Goal: Task Accomplishment & Management: Manage account settings

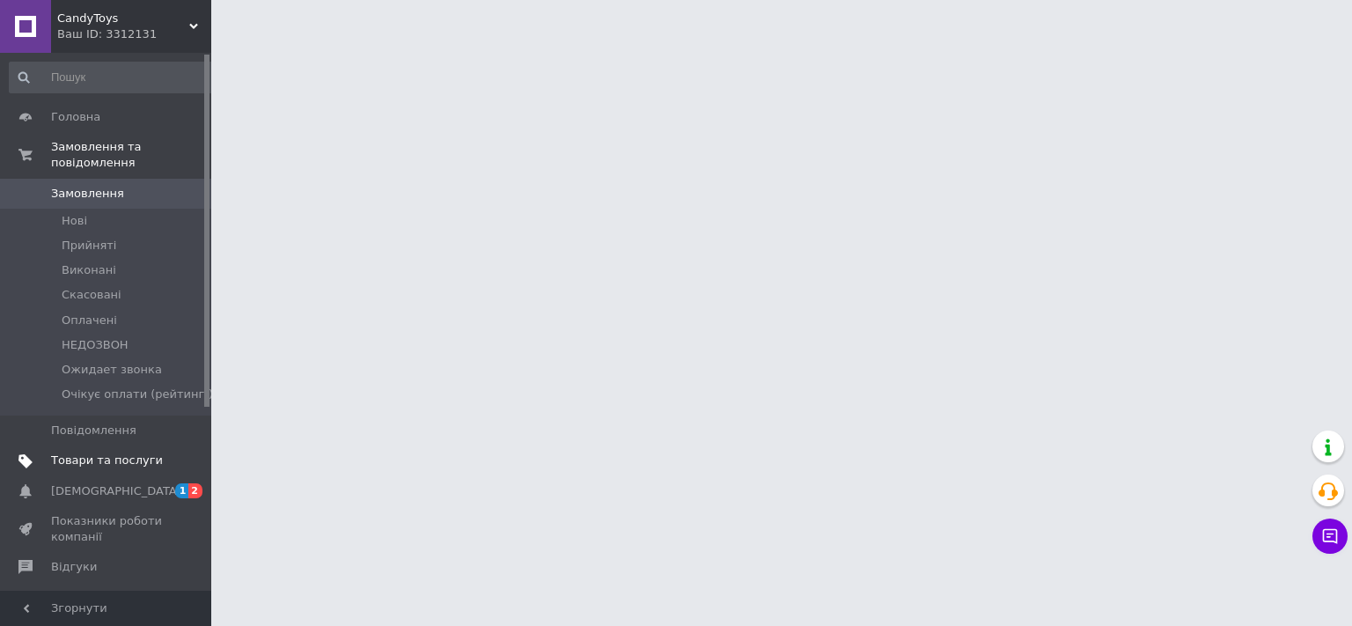
drag, startPoint x: 93, startPoint y: 449, endPoint x: 379, endPoint y: 353, distance: 301.8
click at [94, 453] on span "Товари та послуги" at bounding box center [107, 461] width 112 height 16
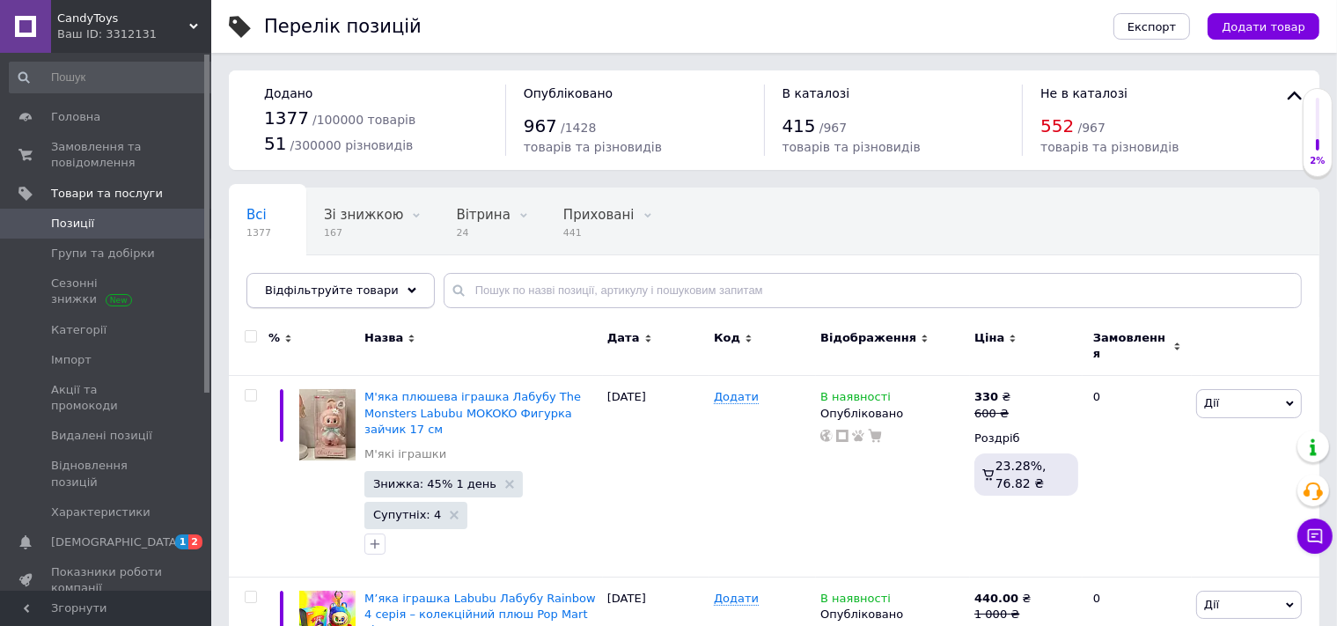
click at [335, 293] on span "Відфільтруйте товари" at bounding box center [332, 290] width 134 height 13
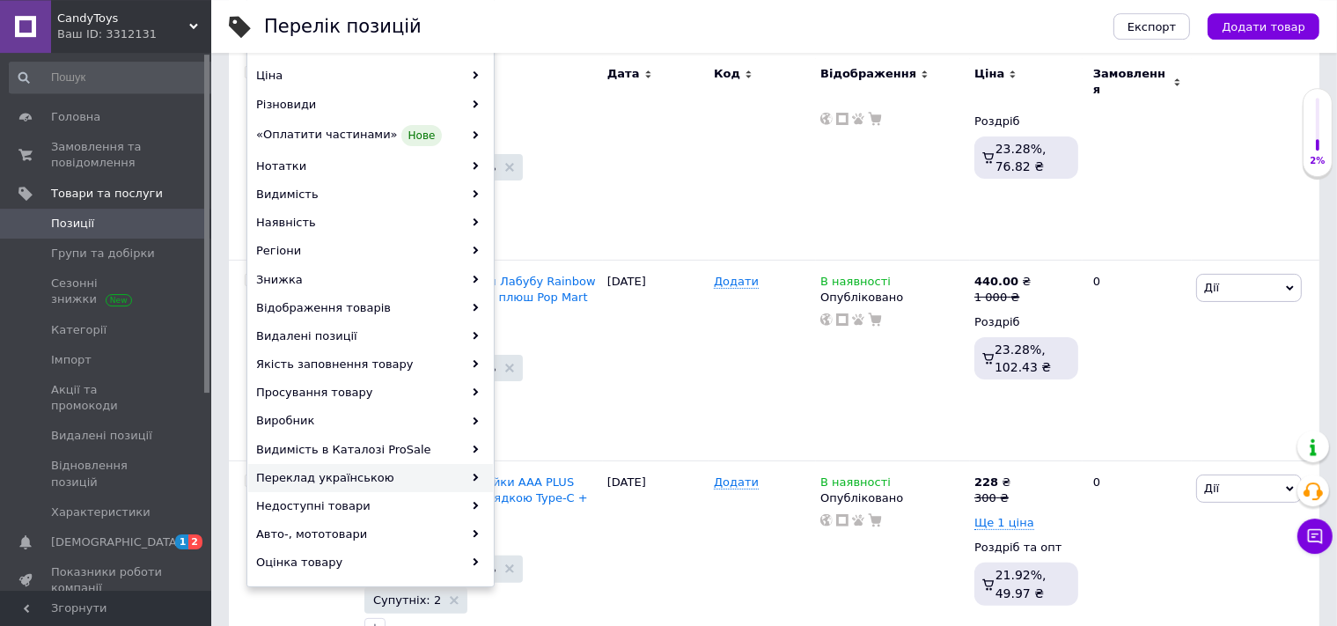
scroll to position [372, 0]
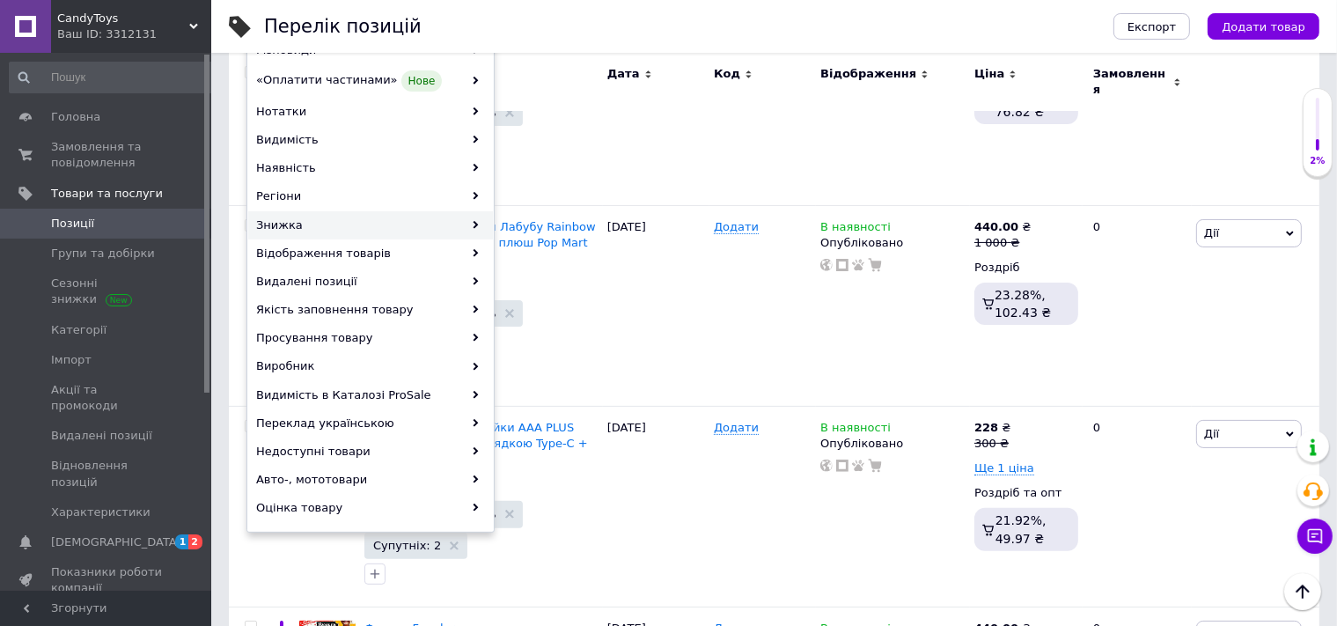
click at [309, 231] on div "Знижка" at bounding box center [370, 225] width 245 height 28
click at [321, 231] on div "Знижка" at bounding box center [370, 225] width 245 height 28
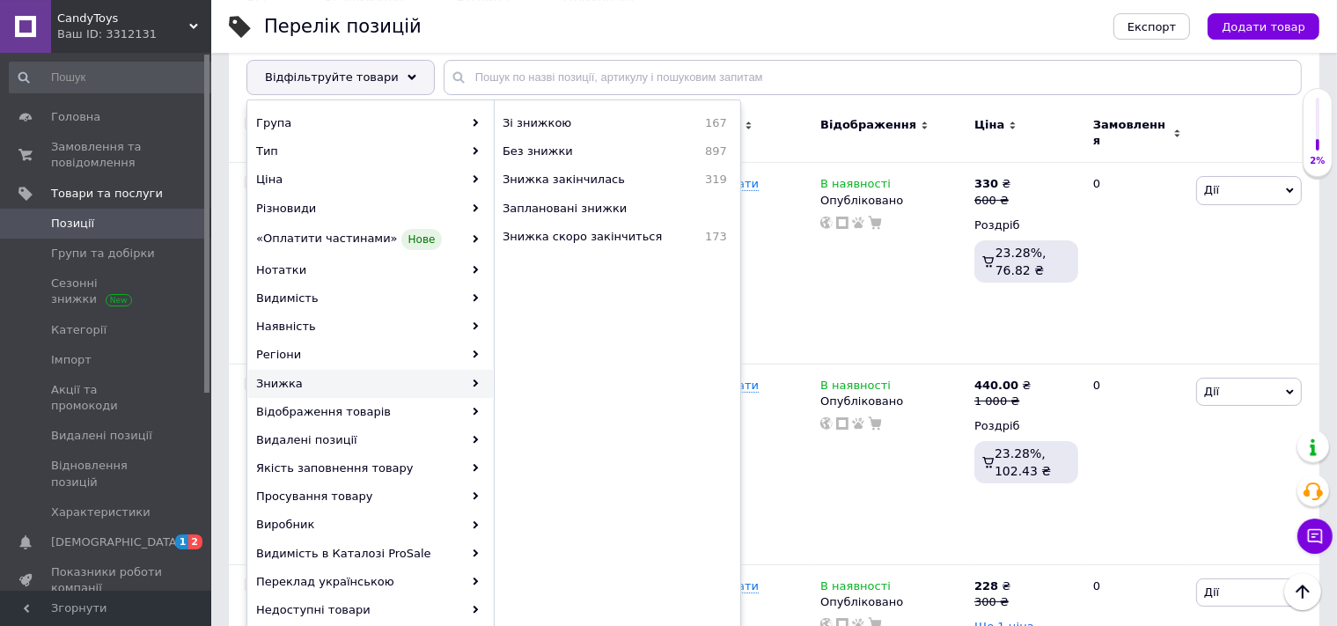
scroll to position [92, 0]
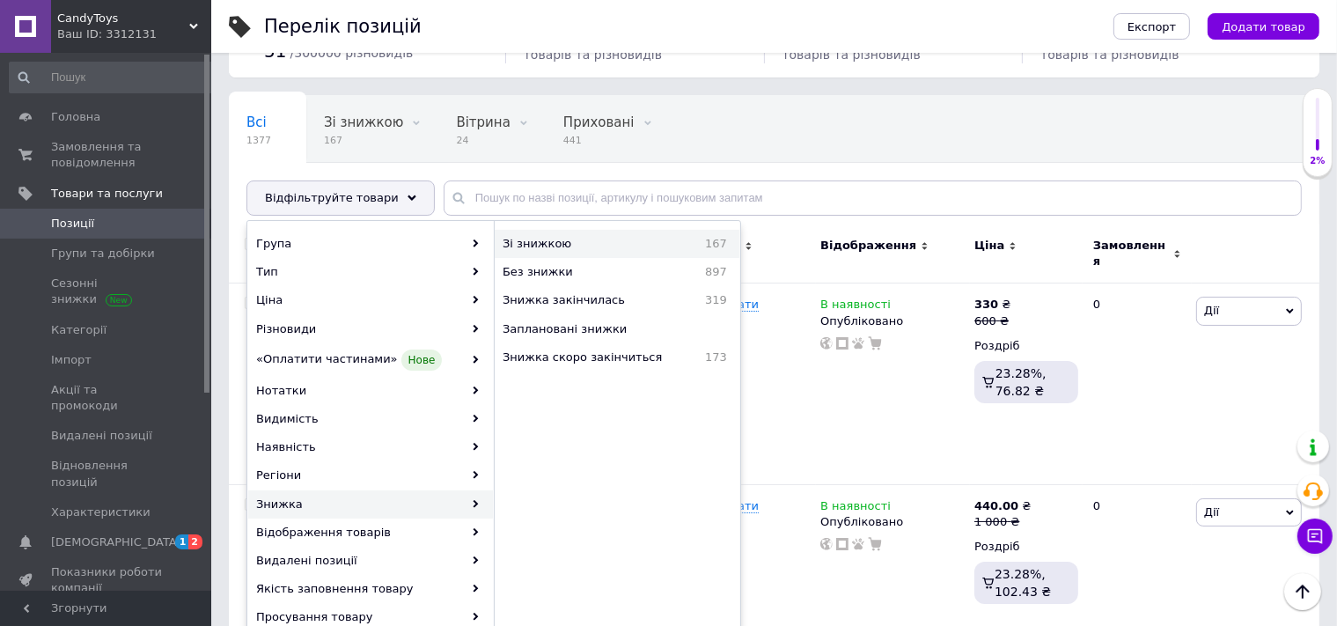
click at [573, 246] on span "Зі знижкою" at bounding box center [581, 244] width 156 height 16
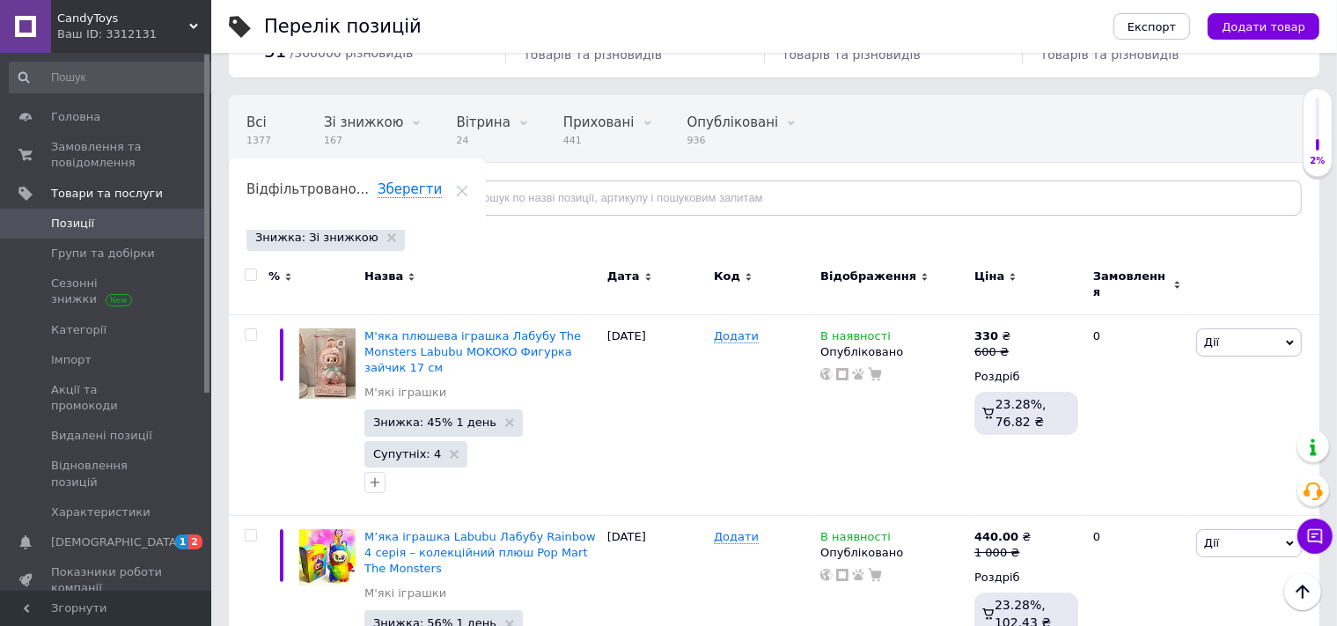
click at [301, 208] on div "Відфільтруйте товари" at bounding box center [341, 197] width 188 height 35
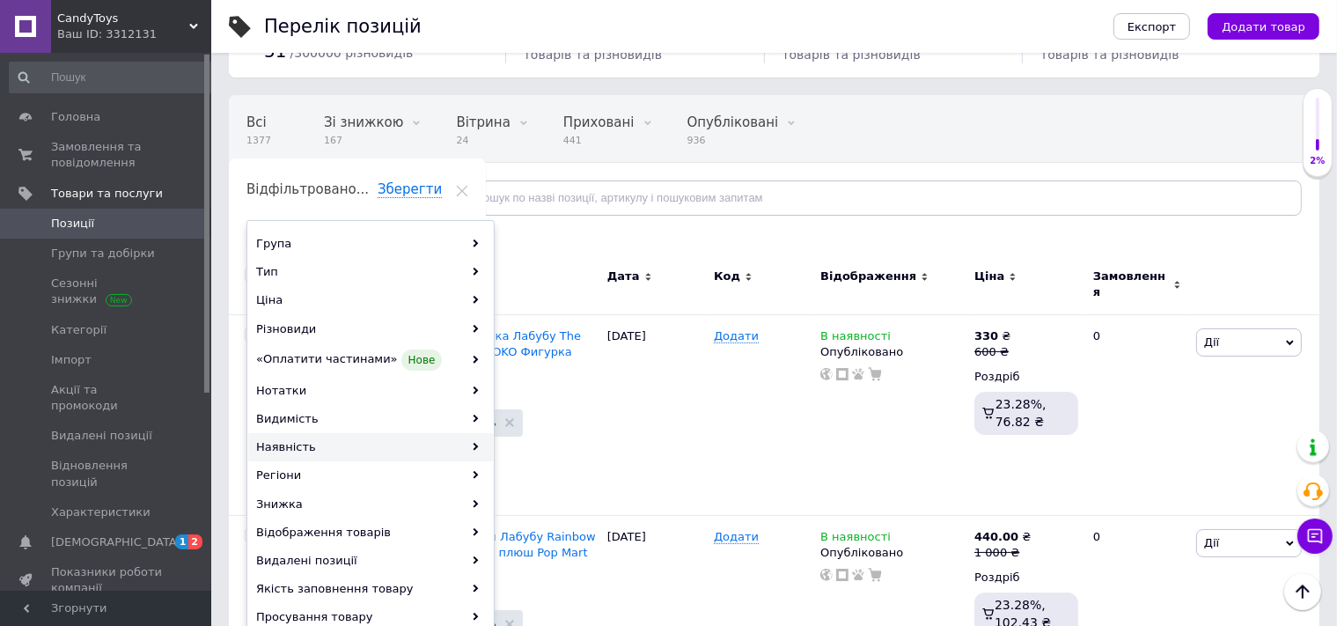
click at [316, 452] on div "Наявність" at bounding box center [370, 447] width 245 height 28
click at [340, 448] on div "Наявність" at bounding box center [370, 447] width 245 height 28
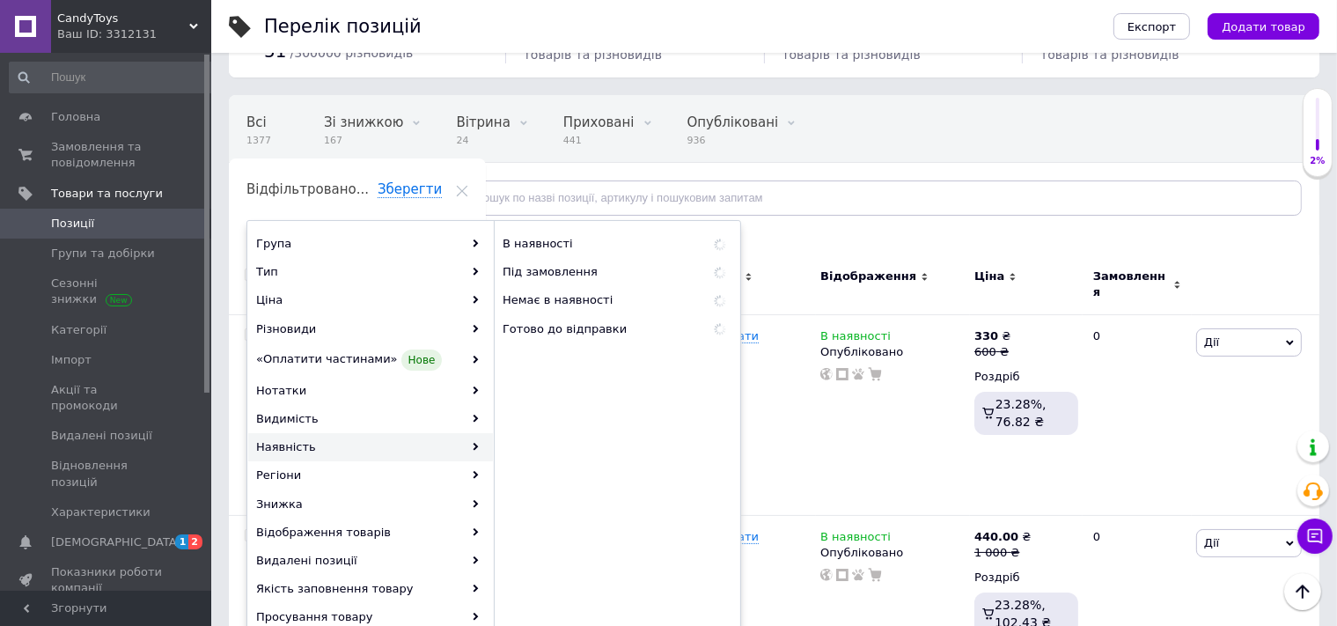
click at [357, 449] on div "Наявність" at bounding box center [370, 447] width 245 height 28
click at [576, 248] on span "В наявності" at bounding box center [581, 244] width 157 height 16
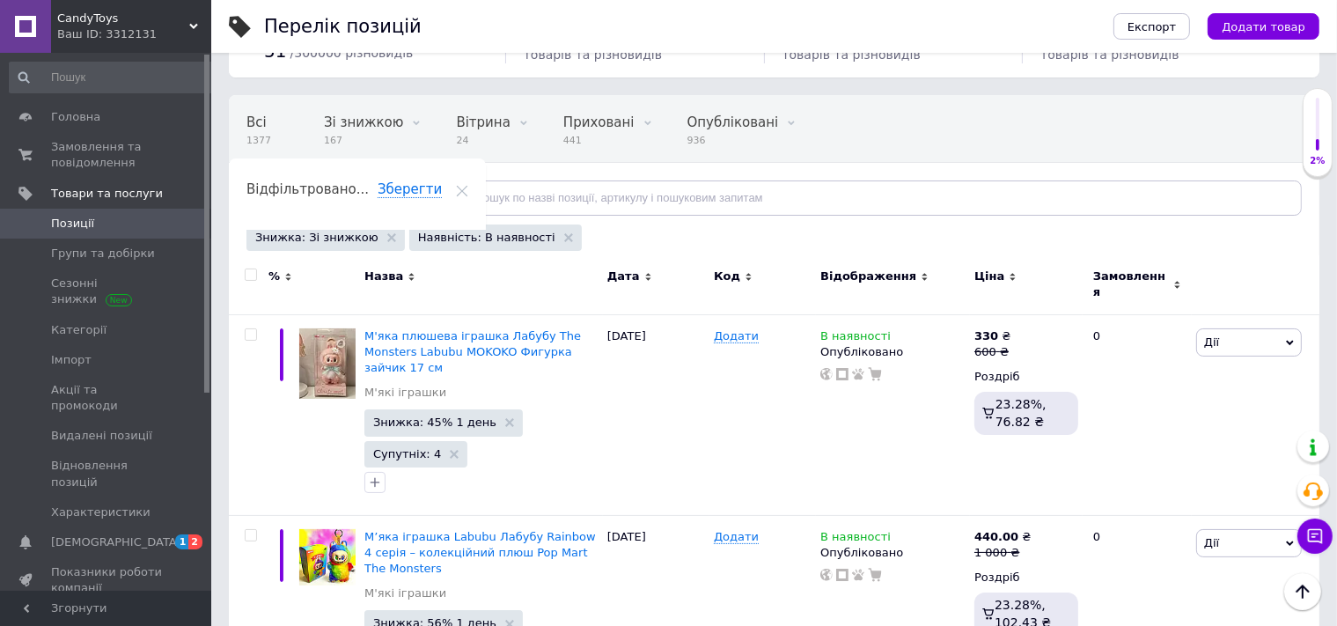
click at [250, 273] on input "checkbox" at bounding box center [250, 274] width 11 height 11
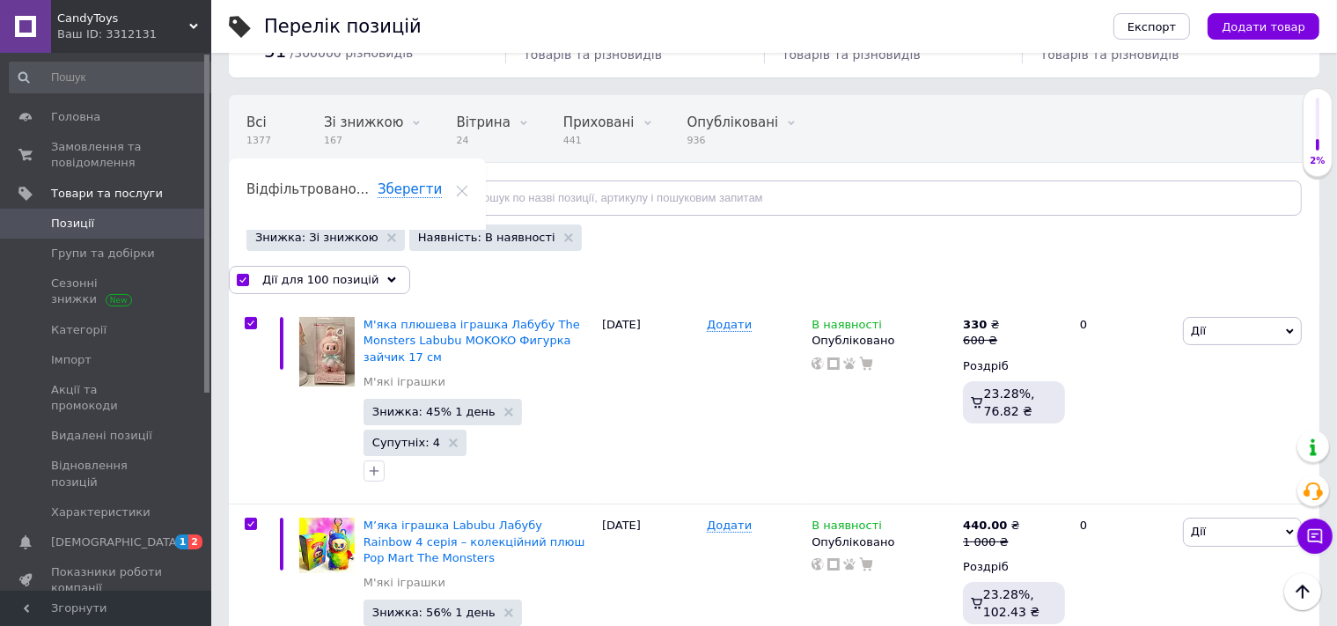
checkbox input "true"
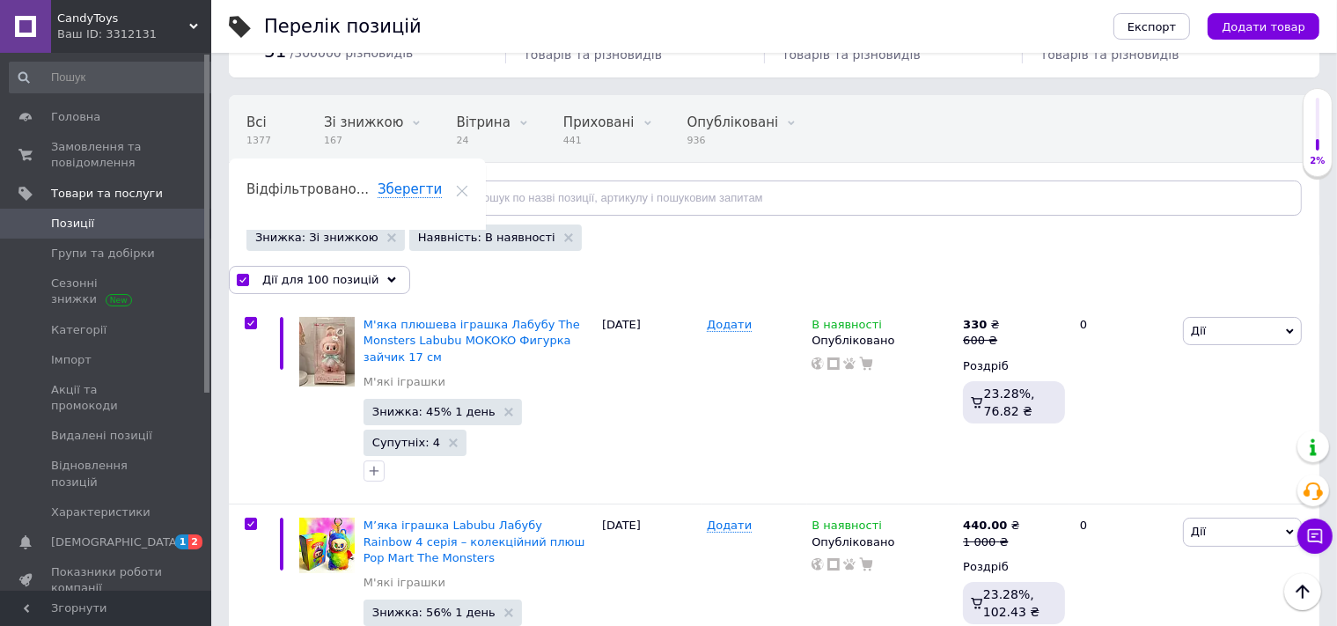
checkbox input "true"
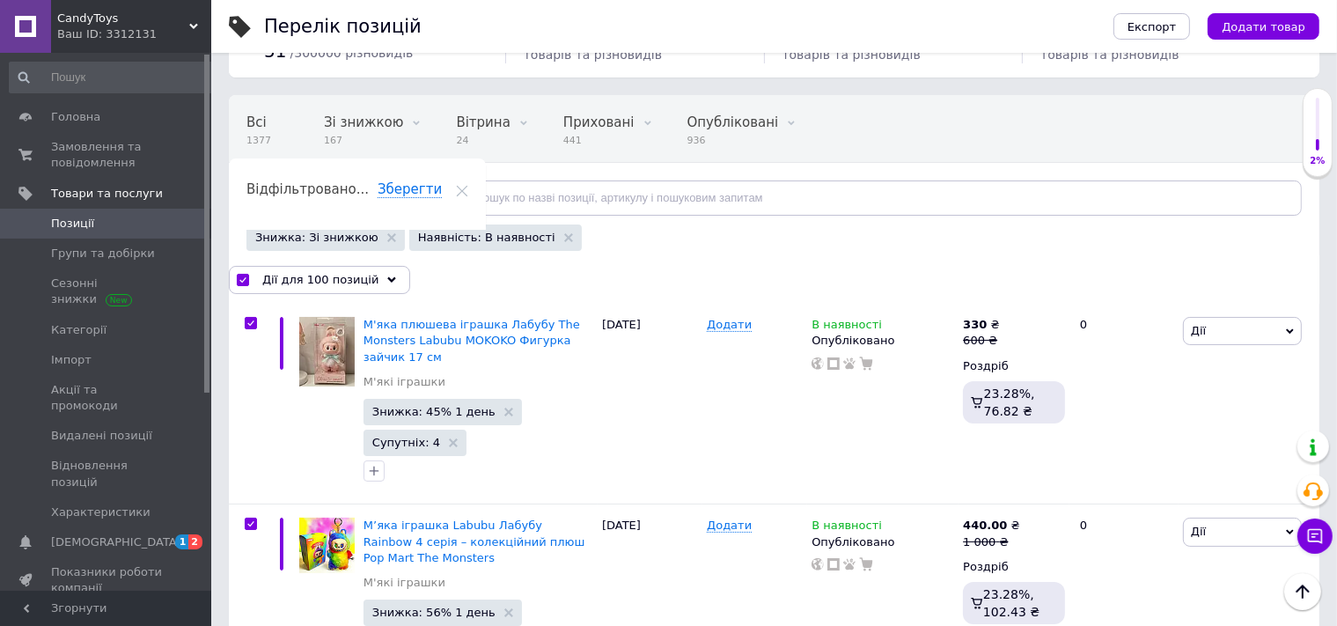
checkbox input "true"
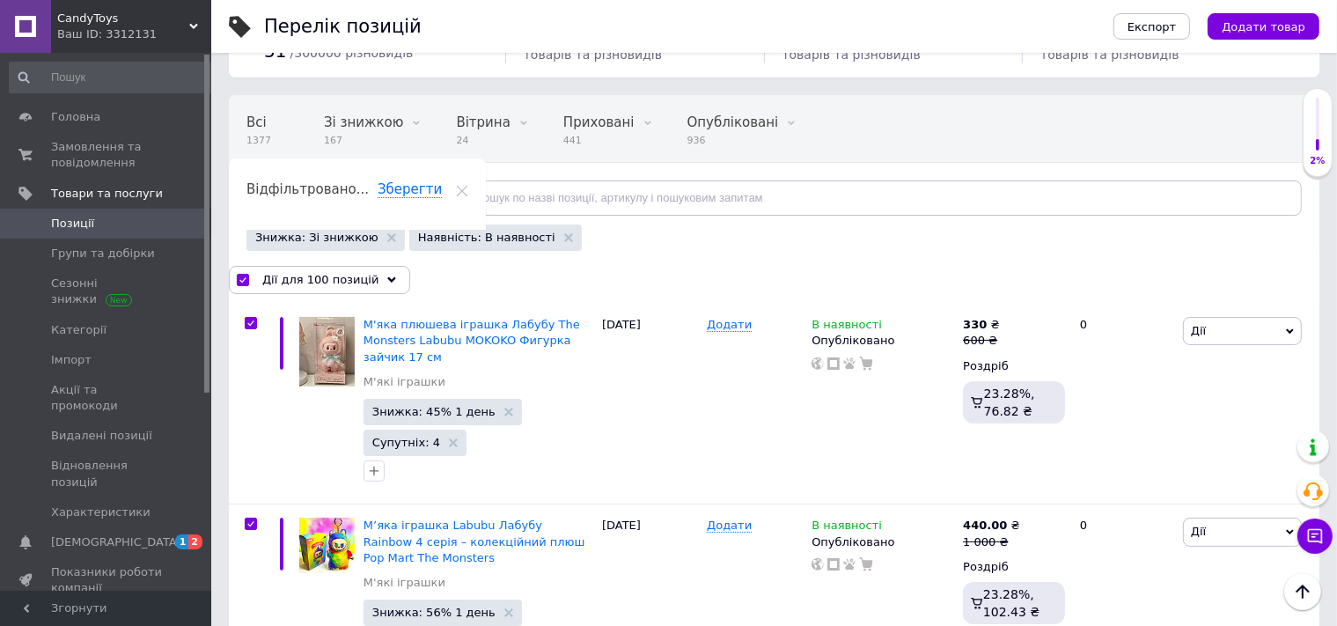
checkbox input "true"
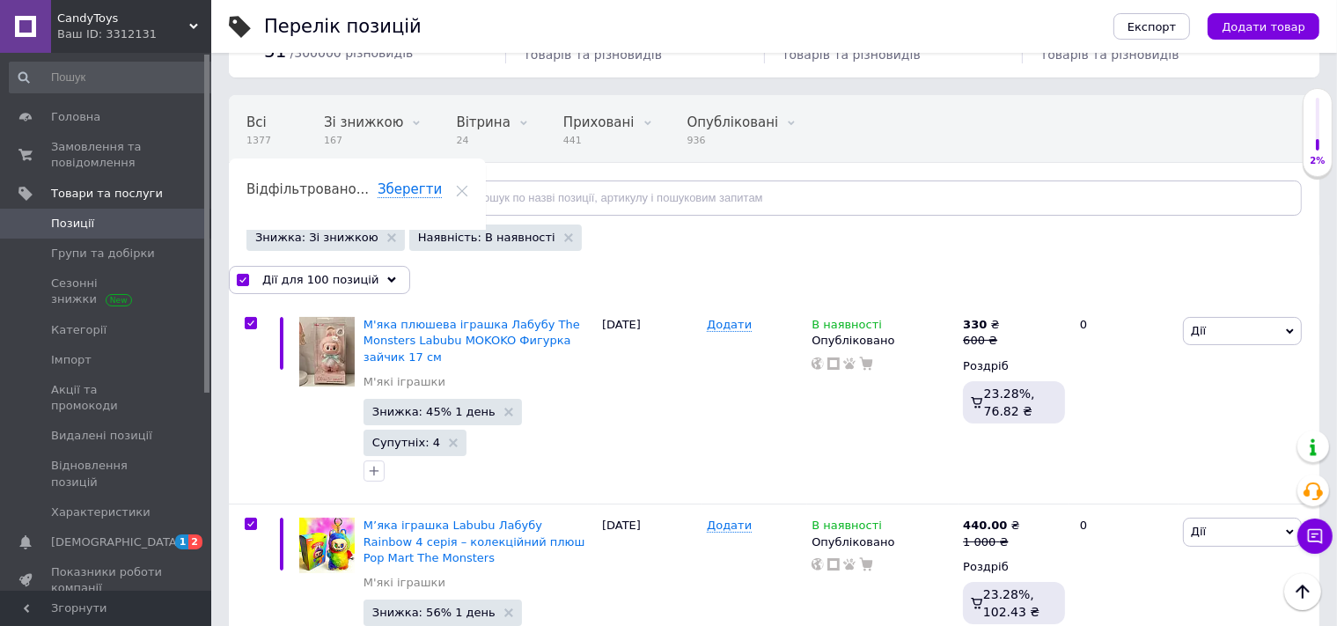
checkbox input "true"
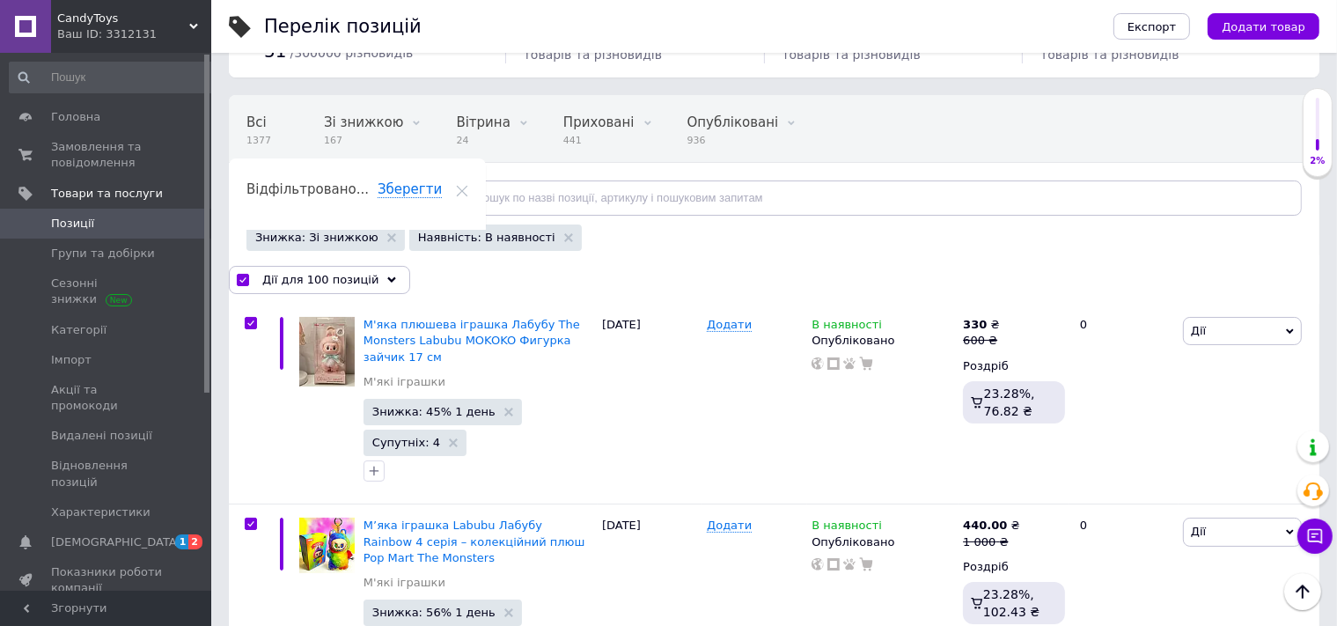
checkbox input "true"
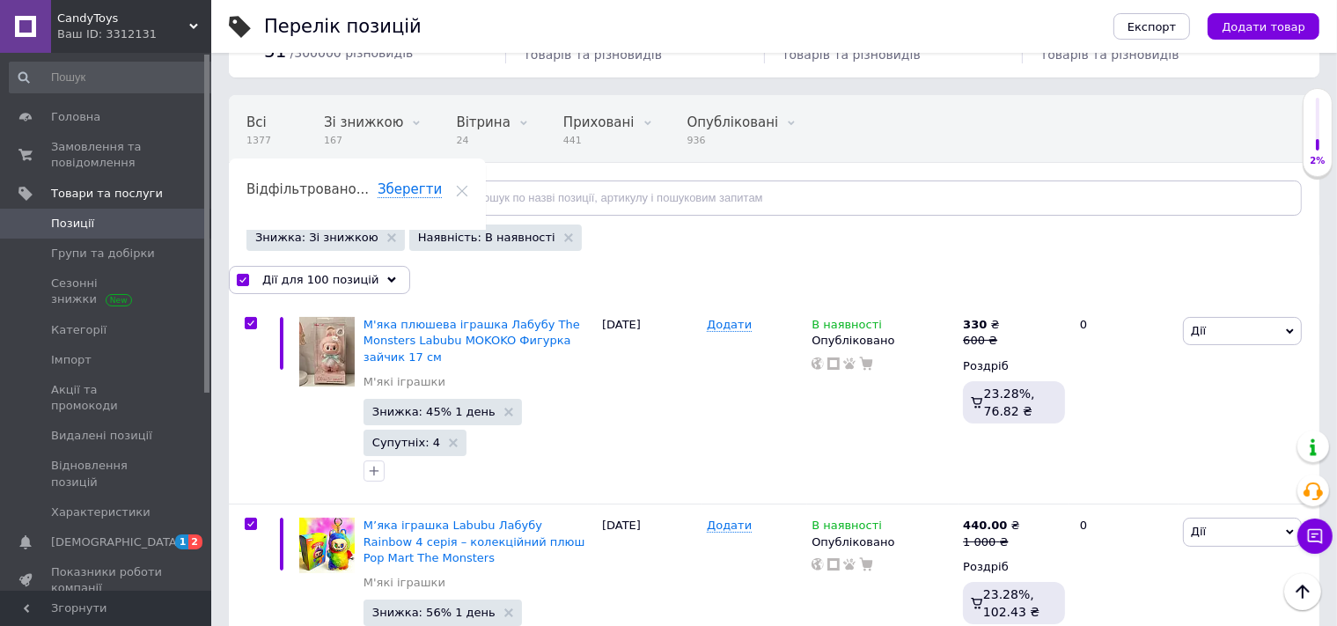
checkbox input "true"
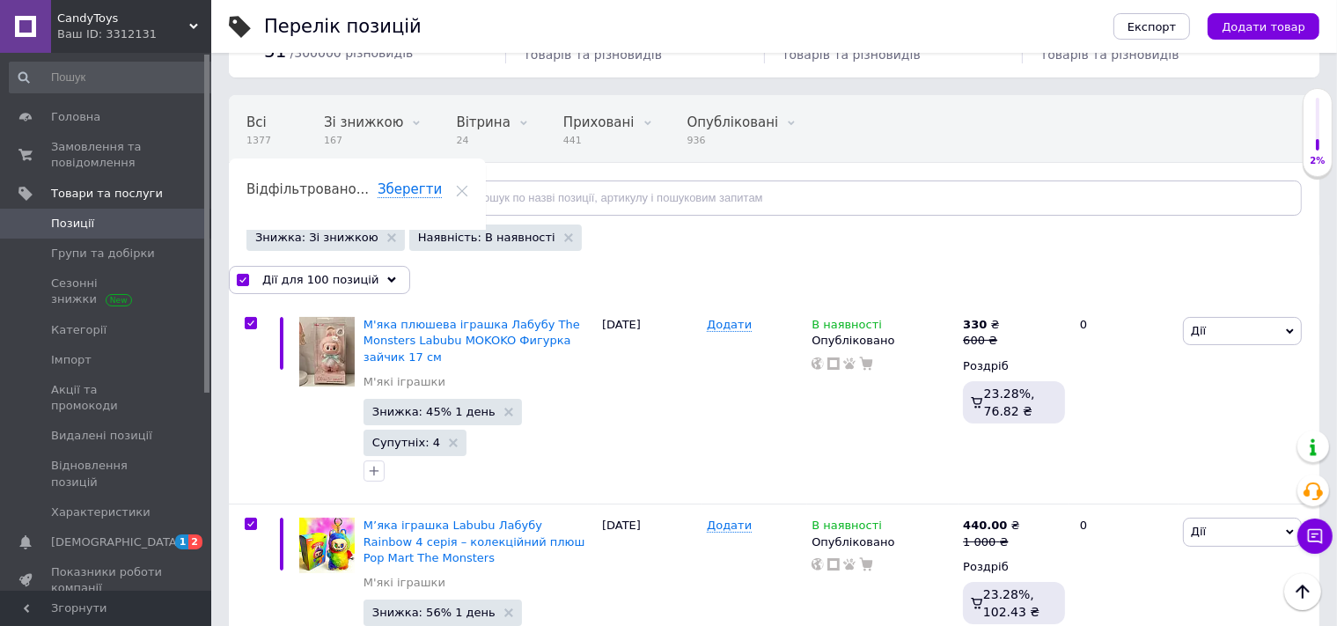
checkbox input "true"
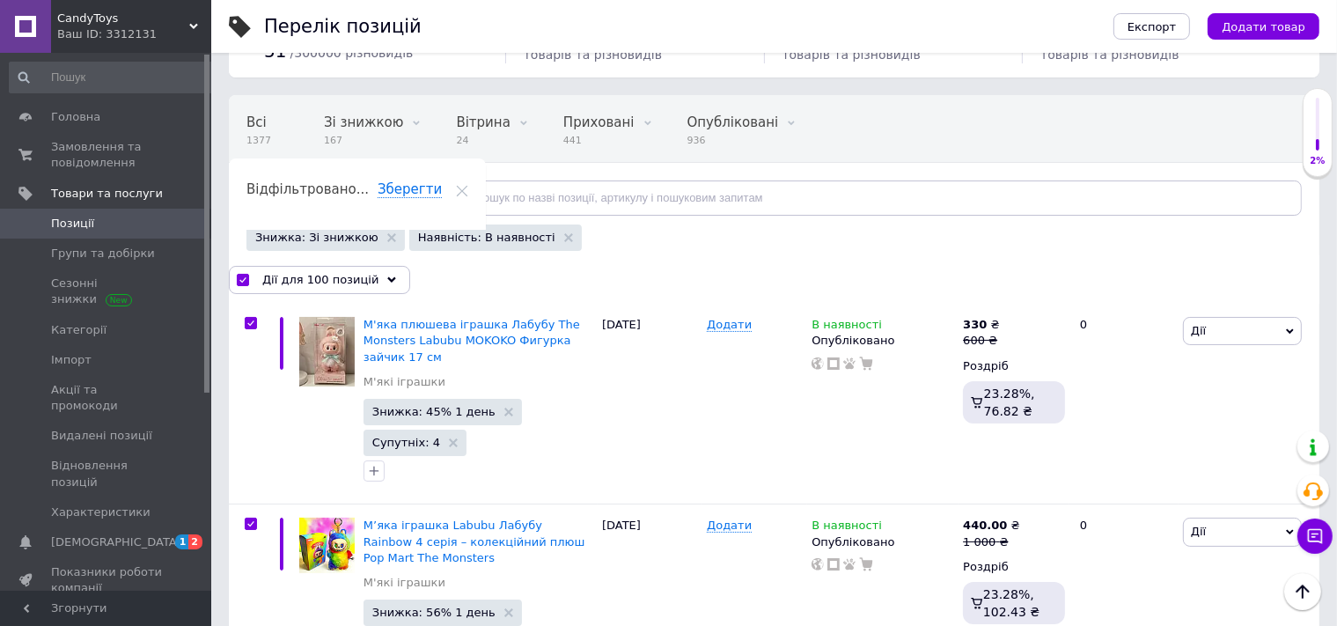
checkbox input "true"
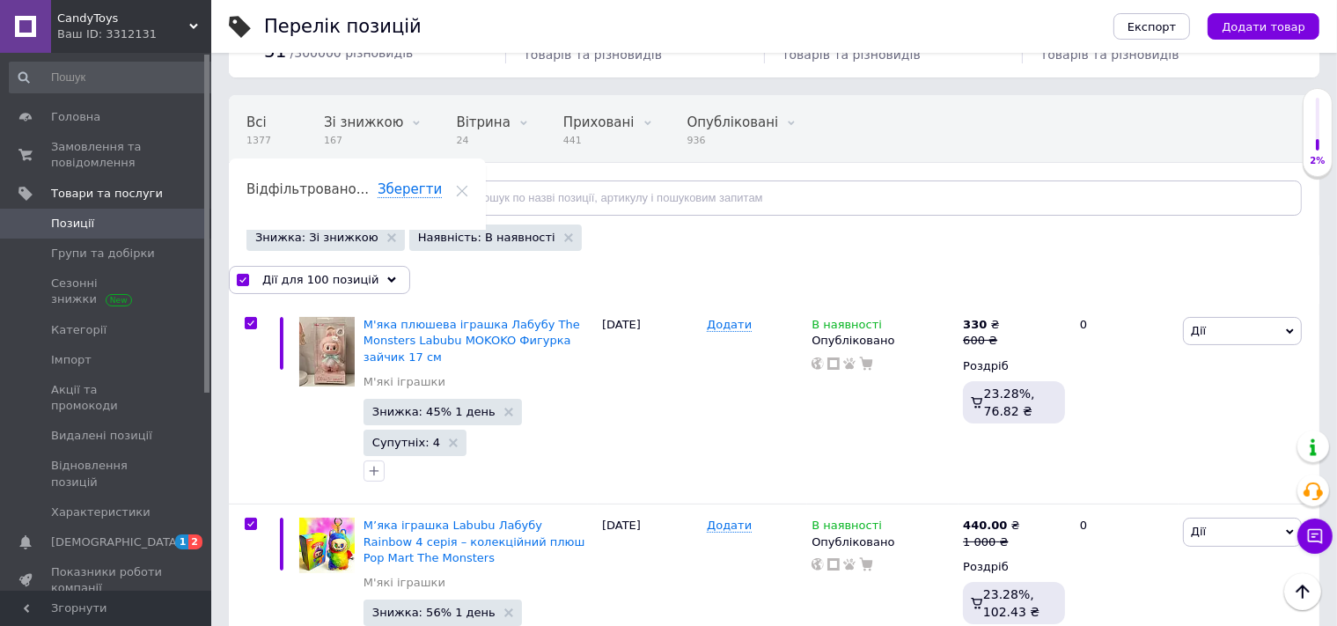
checkbox input "true"
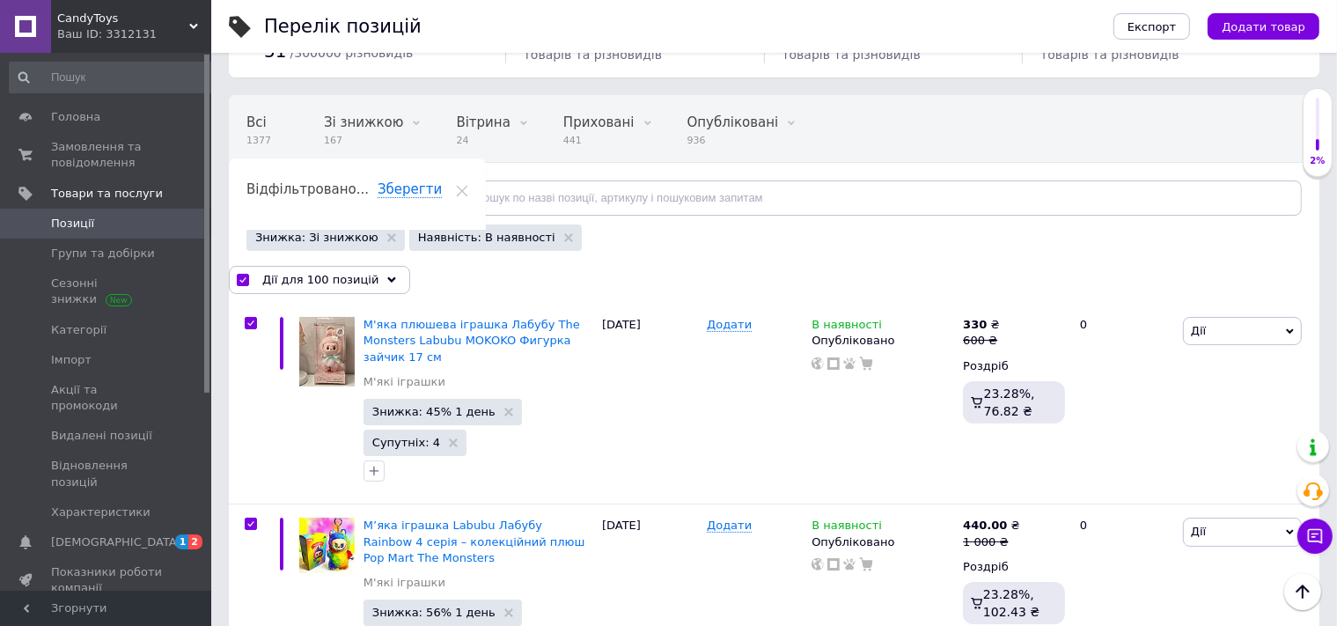
checkbox input "true"
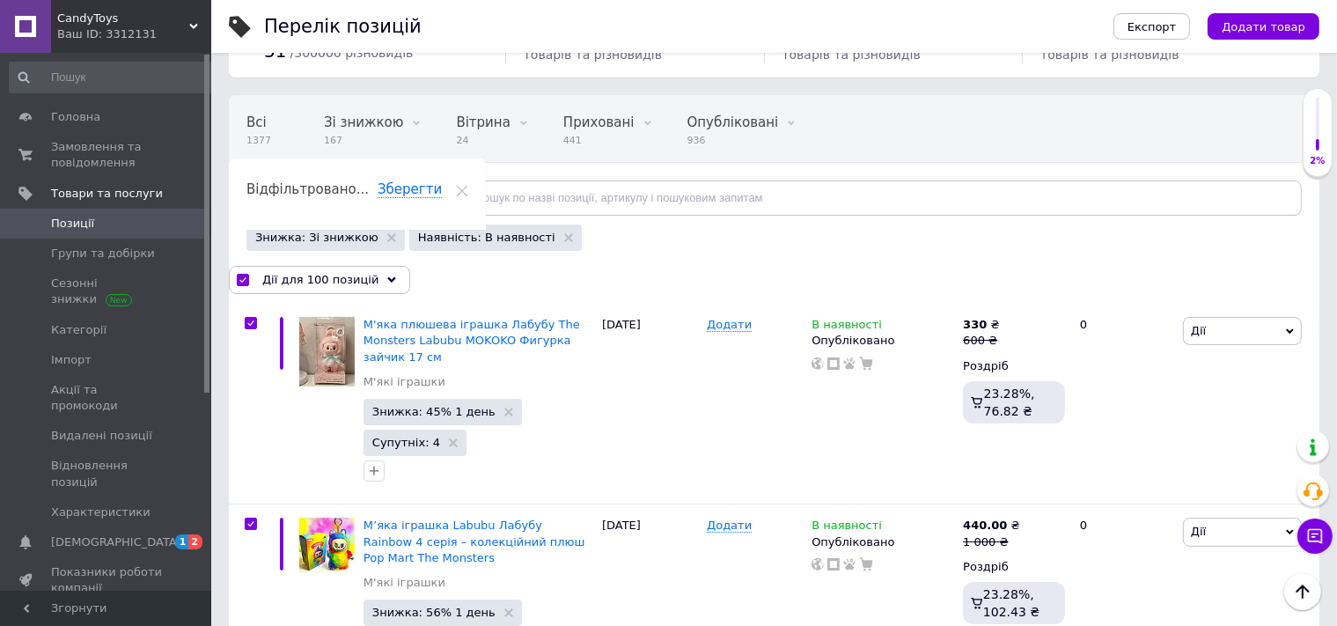
checkbox input "true"
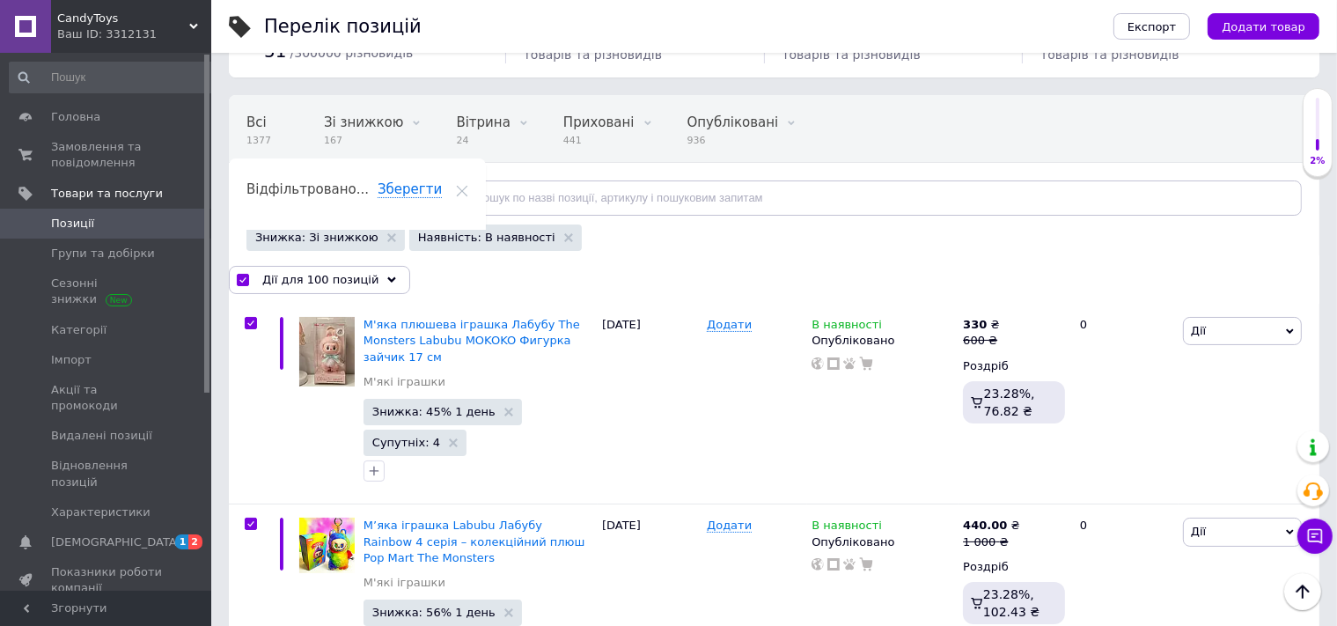
checkbox input "true"
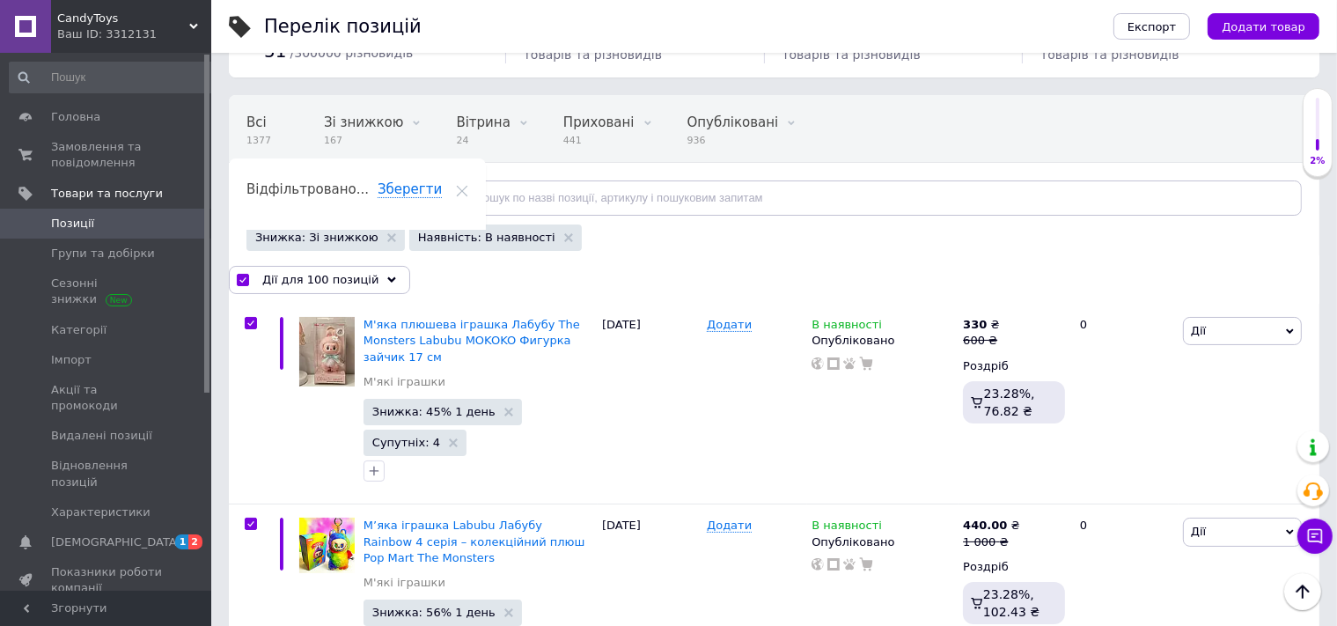
checkbox input "true"
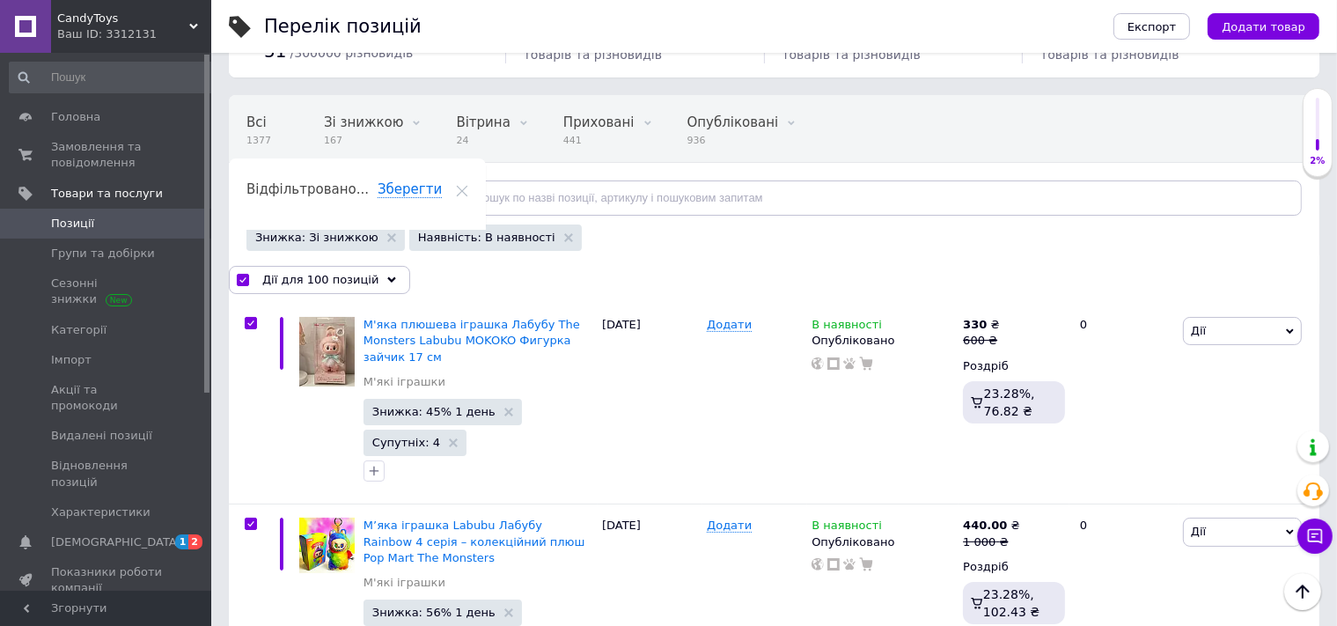
checkbox input "true"
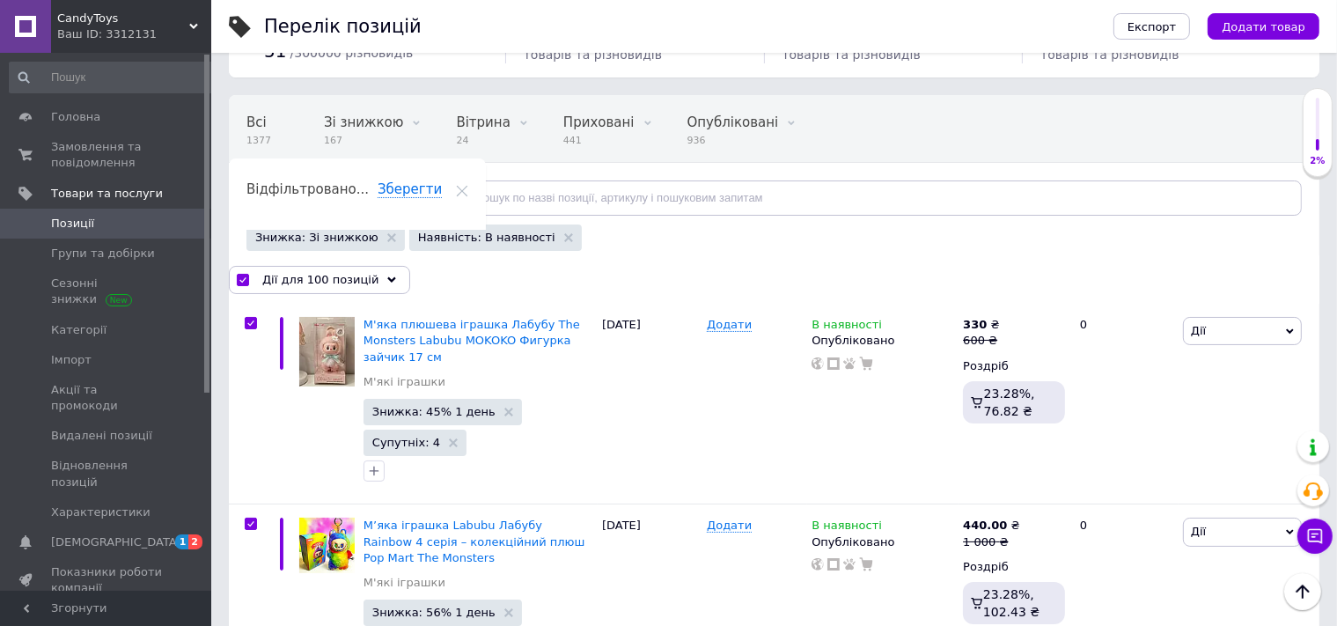
checkbox input "true"
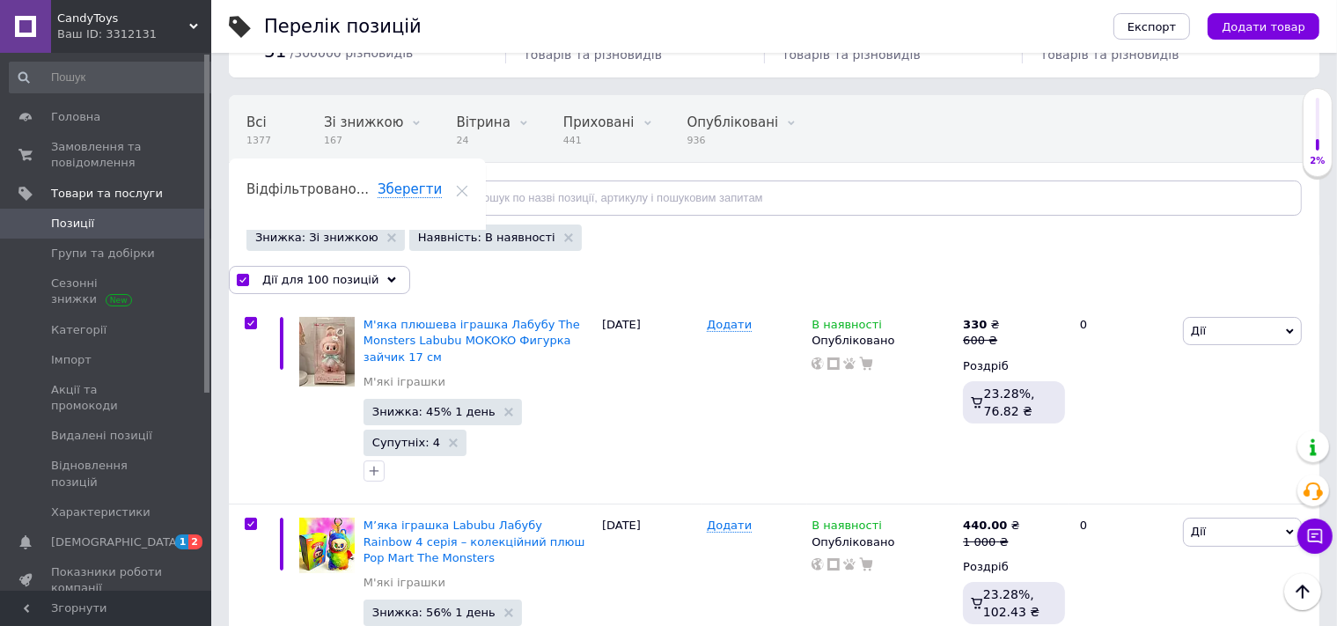
checkbox input "true"
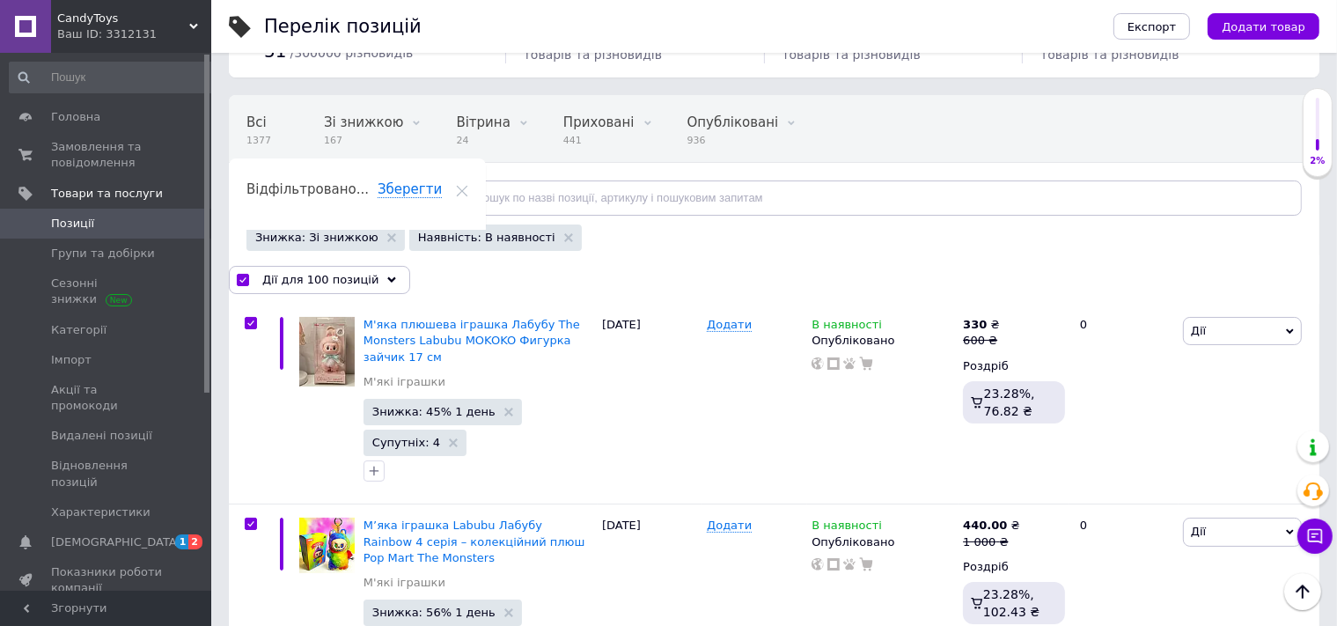
checkbox input "true"
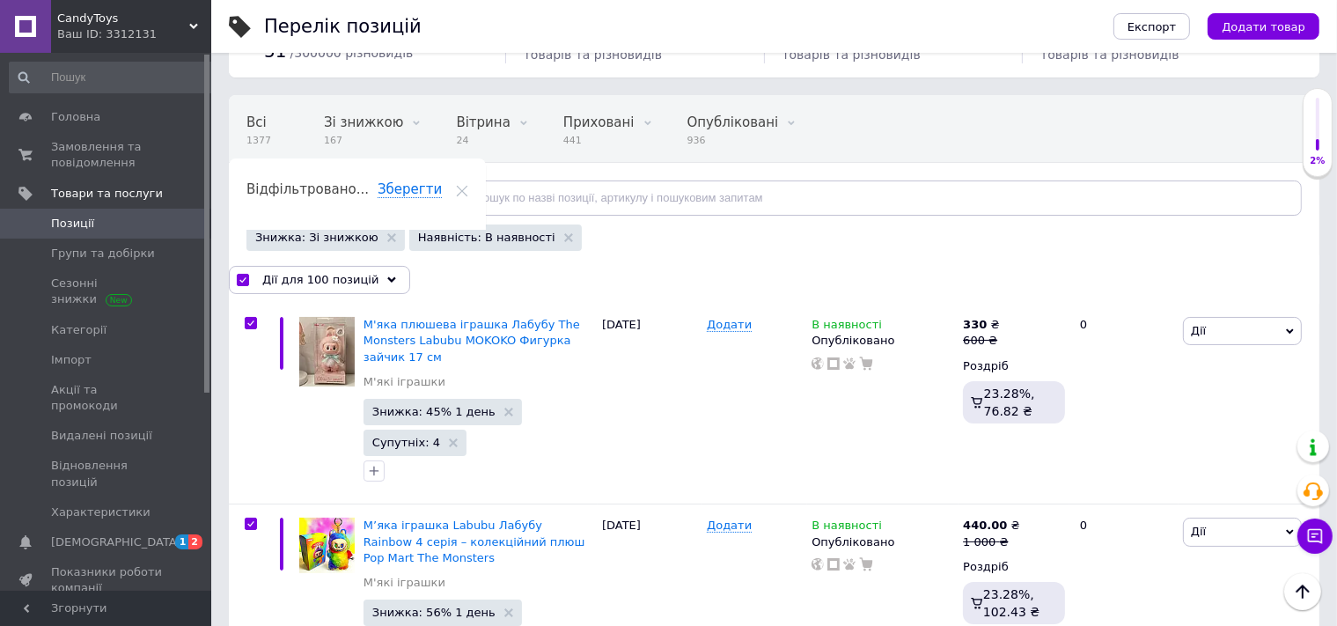
checkbox input "true"
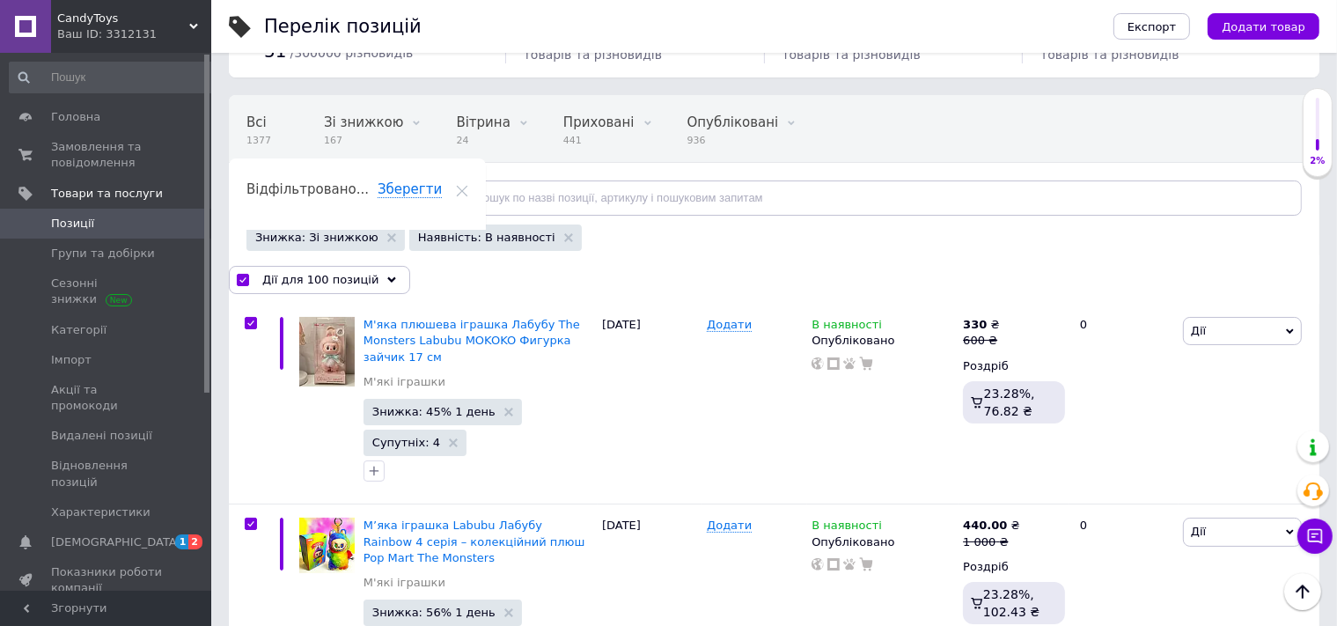
checkbox input "true"
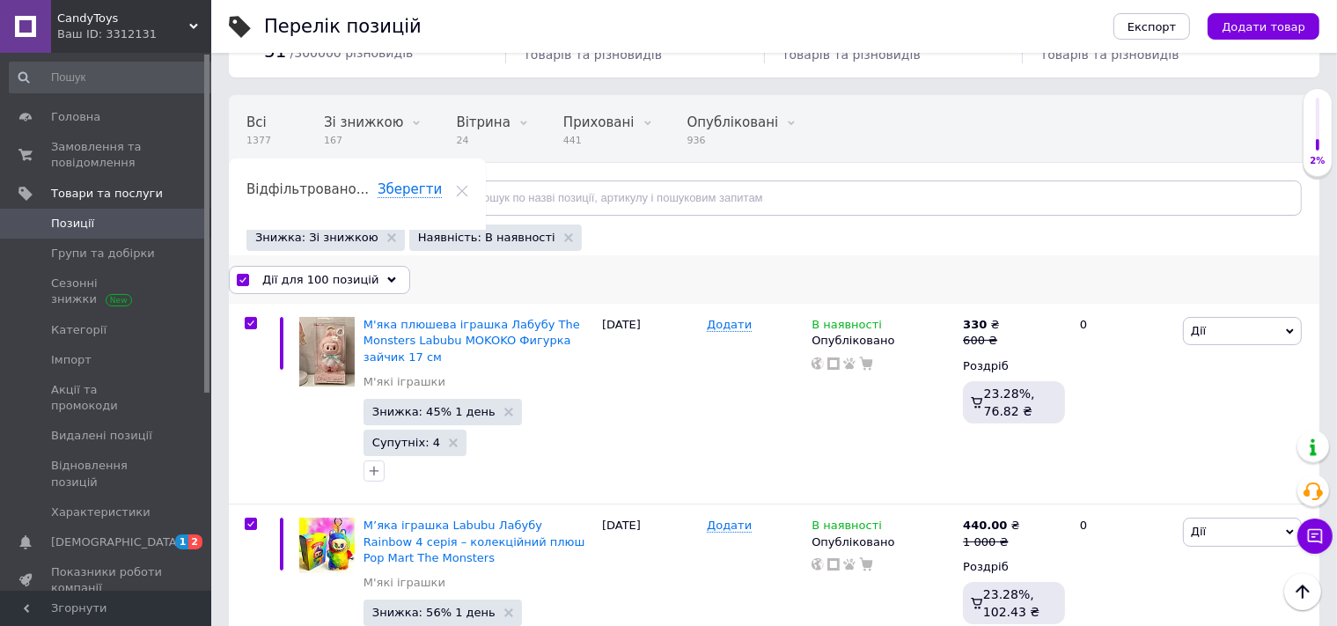
click at [310, 274] on span "Дії для 100 позицій" at bounding box center [320, 280] width 116 height 16
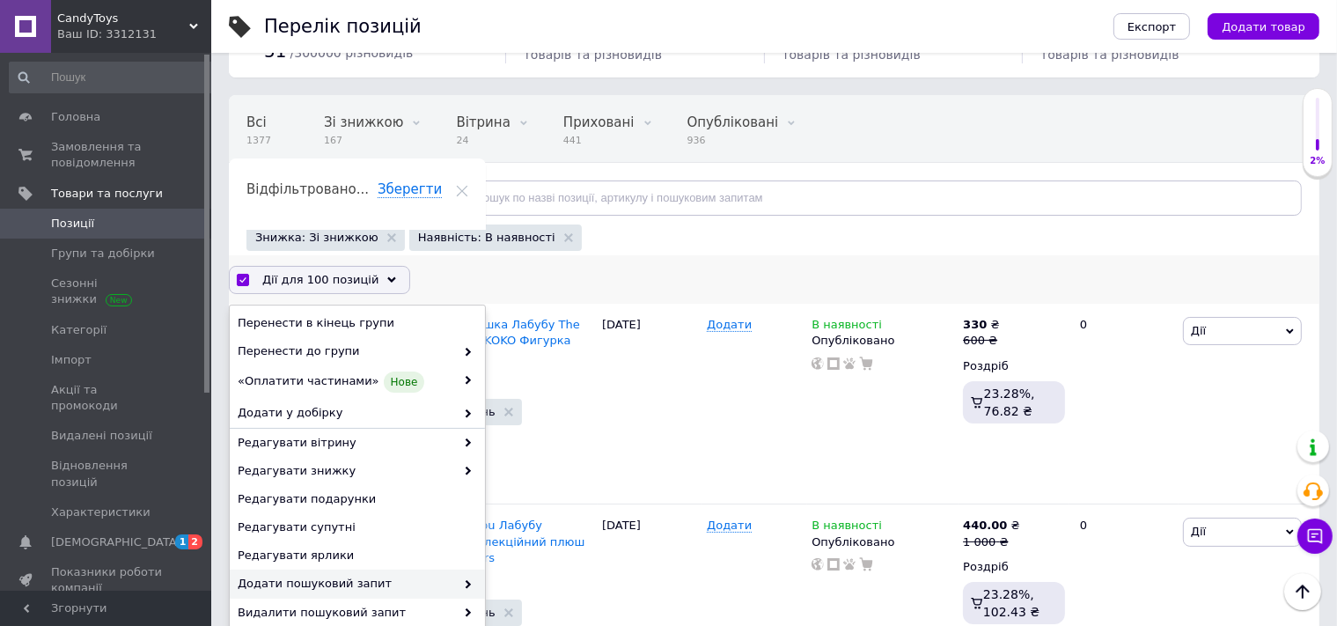
scroll to position [162, 0]
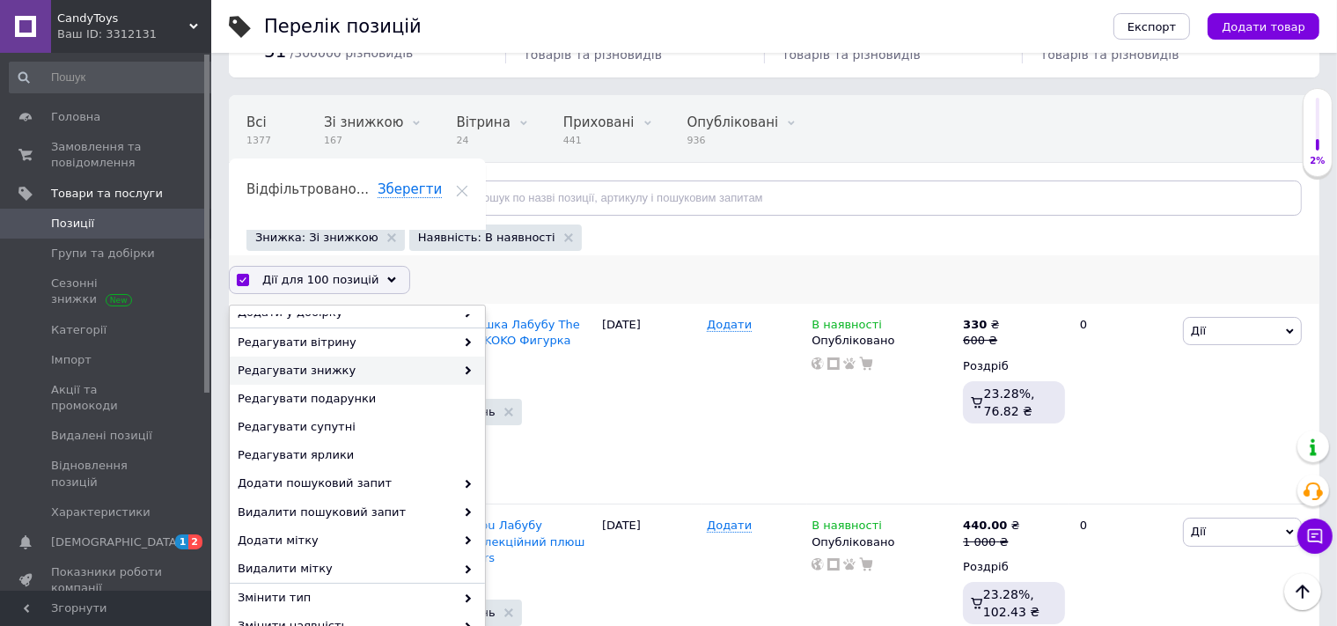
click at [350, 365] on span "Редагувати знижку" at bounding box center [346, 371] width 217 height 16
click at [370, 372] on span "Редагувати знижку" at bounding box center [346, 371] width 217 height 16
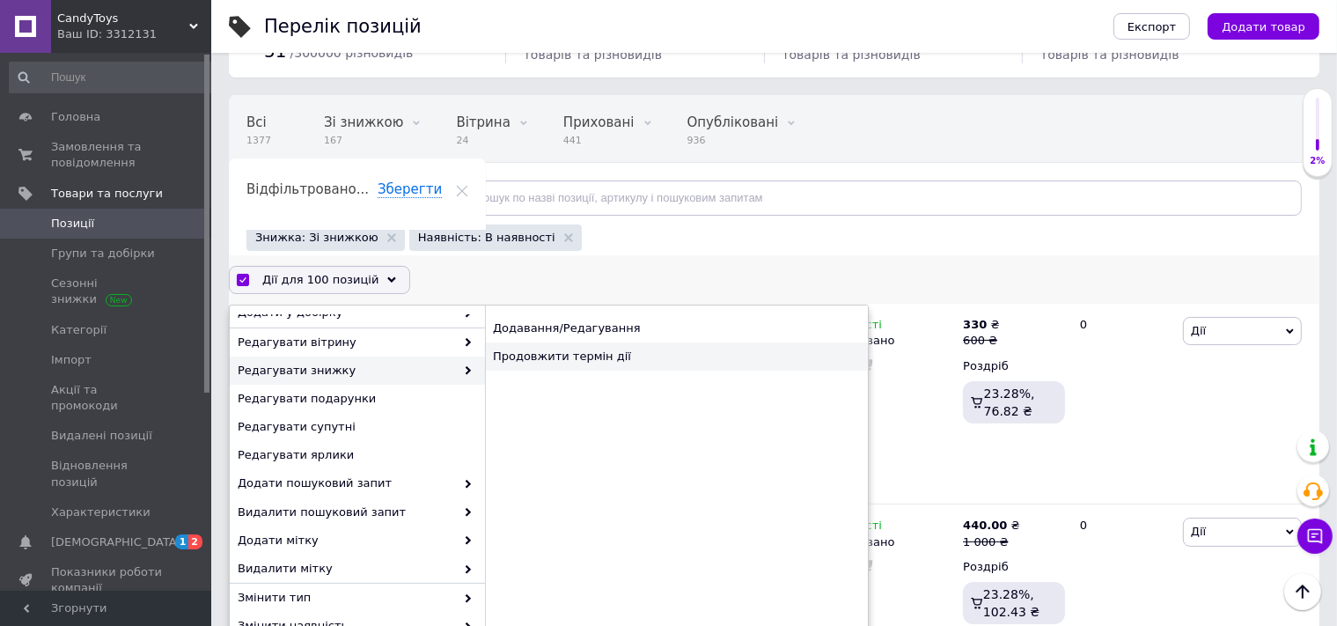
click at [547, 357] on div "Продовжити термін дії" at bounding box center [676, 356] width 383 height 28
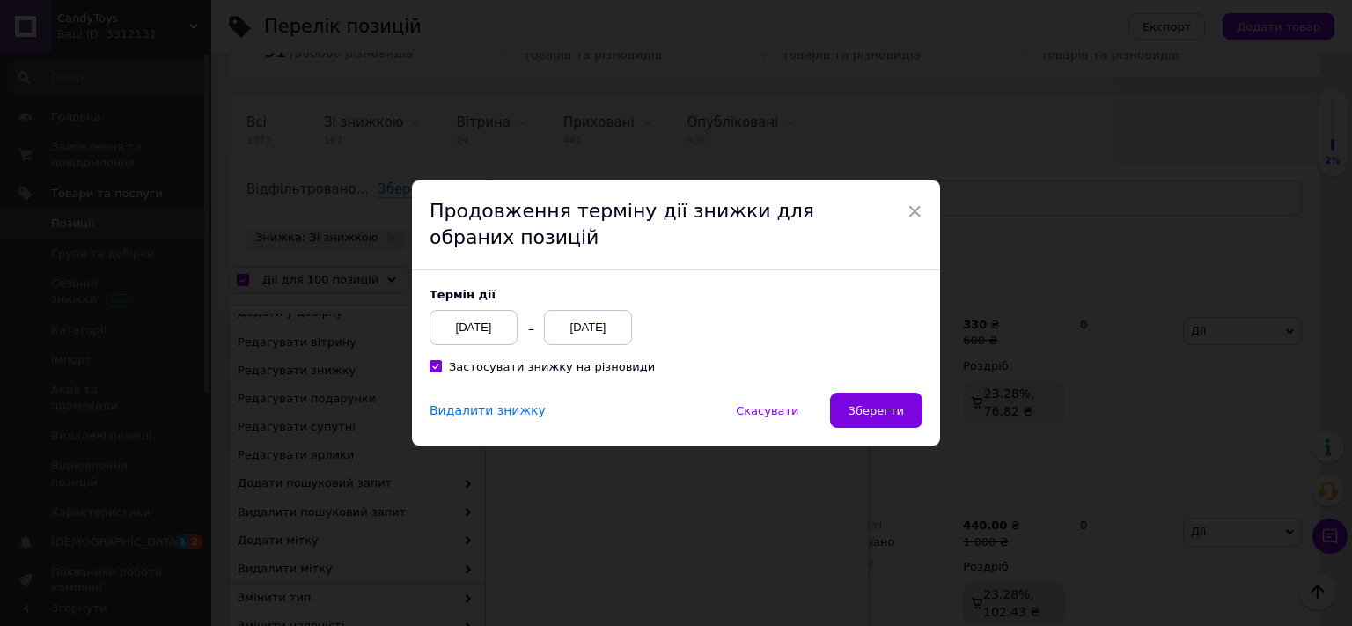
click at [582, 335] on div "[DATE]" at bounding box center [588, 327] width 88 height 35
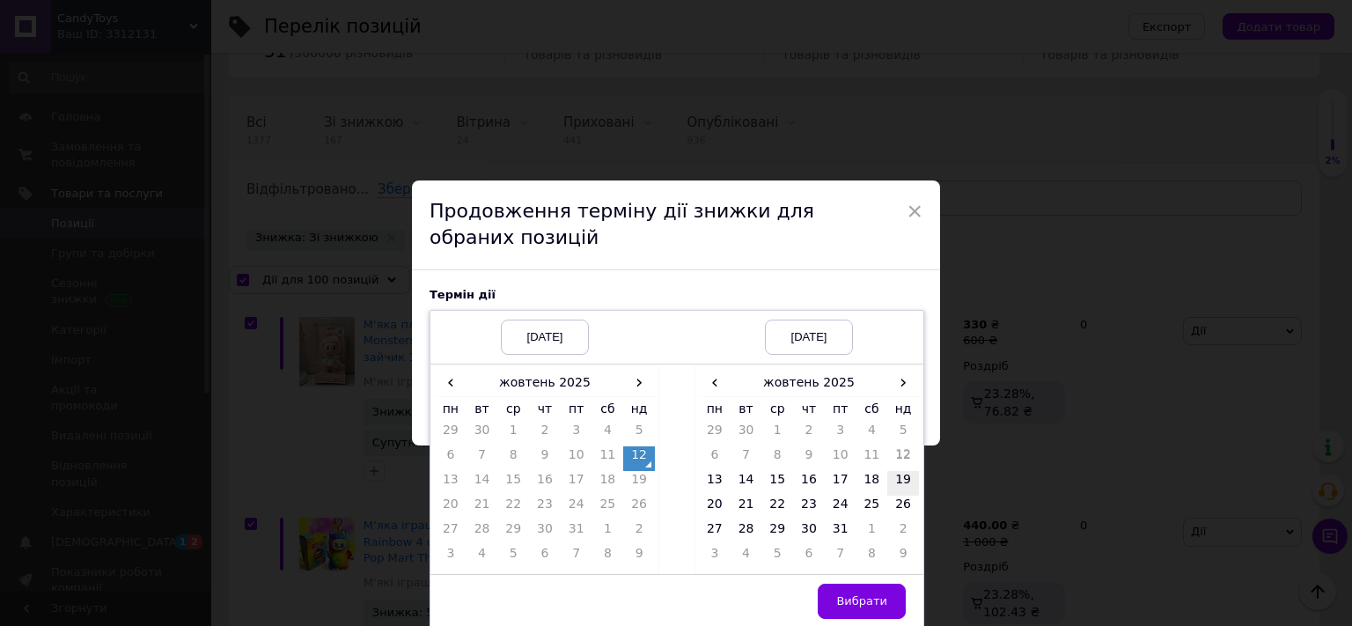
click at [894, 484] on td "19" at bounding box center [903, 483] width 32 height 25
click at [865, 599] on span "Вибрати" at bounding box center [861, 600] width 51 height 13
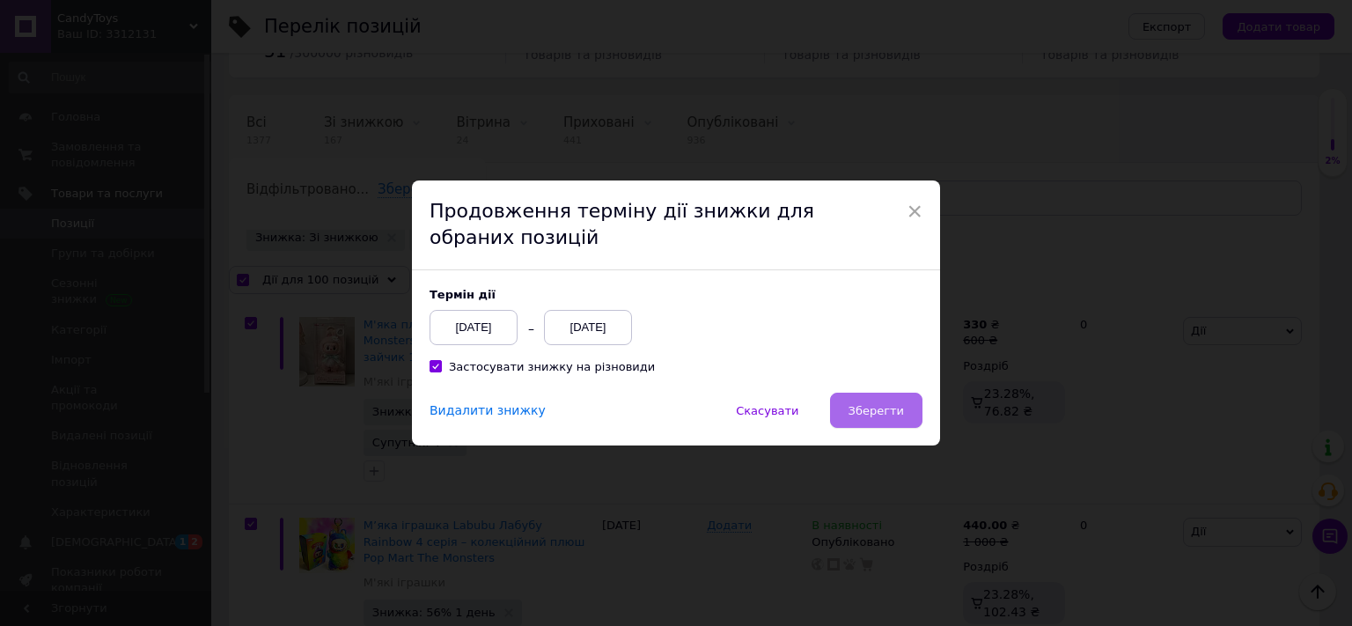
click at [865, 415] on span "Зберегти" at bounding box center [876, 410] width 55 height 13
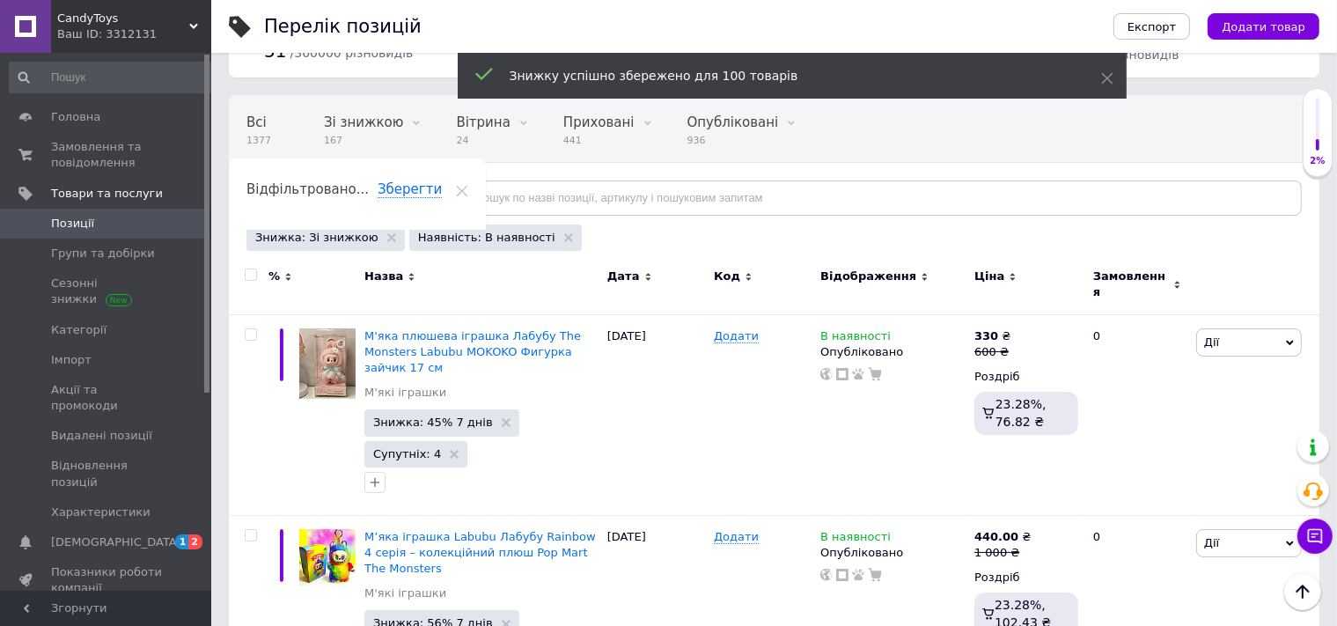
checkbox input "false"
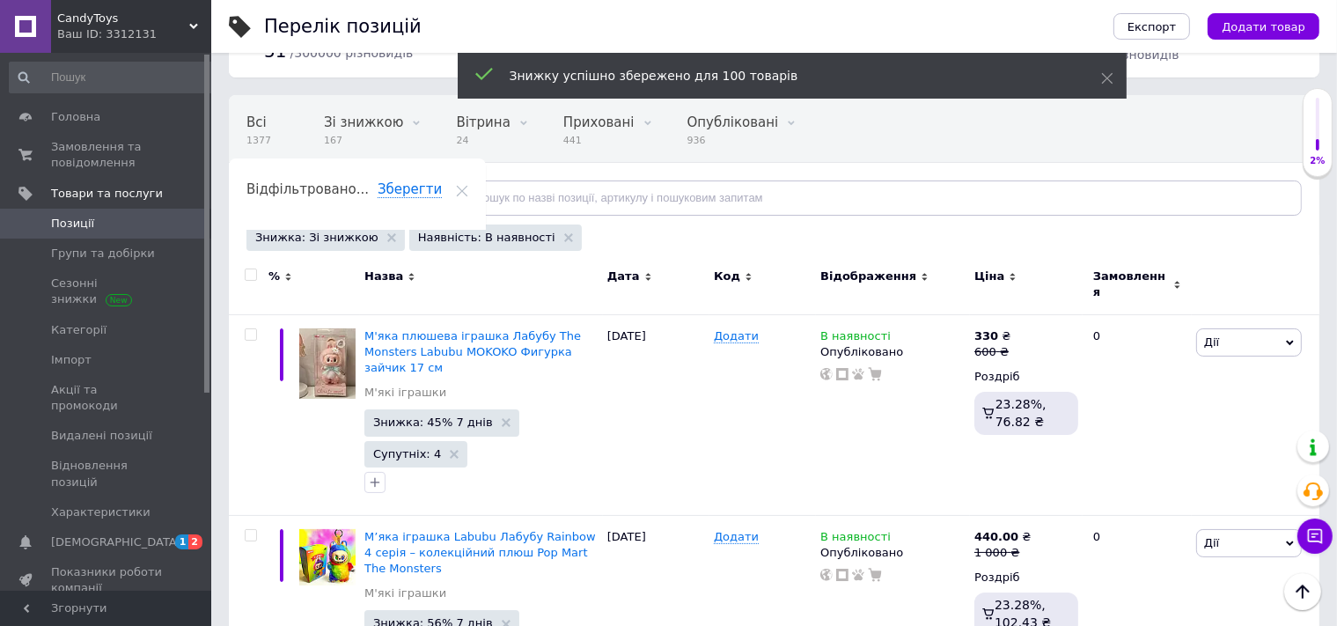
checkbox input "false"
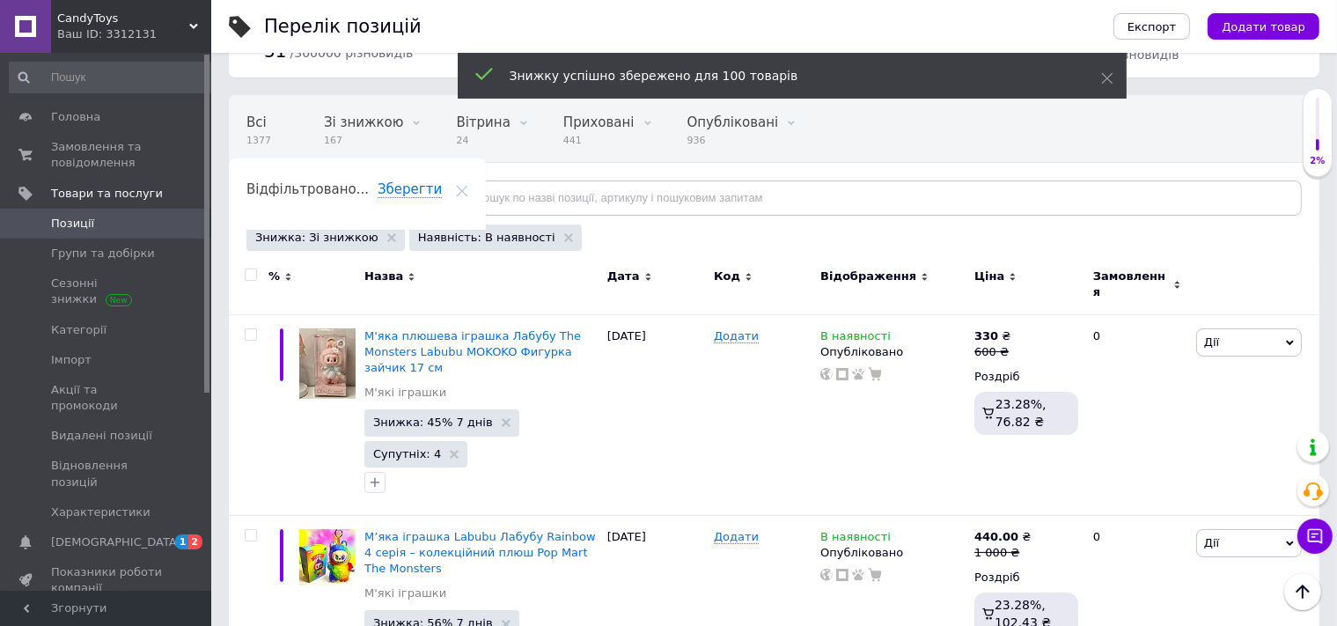
checkbox input "false"
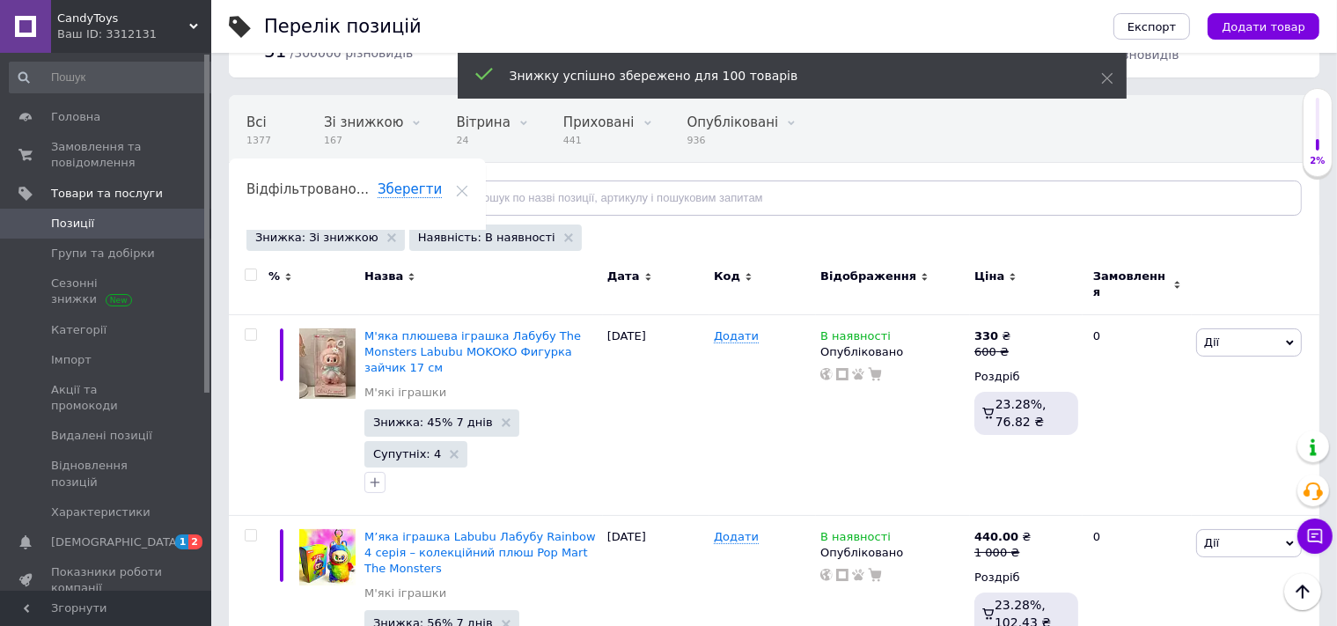
checkbox input "false"
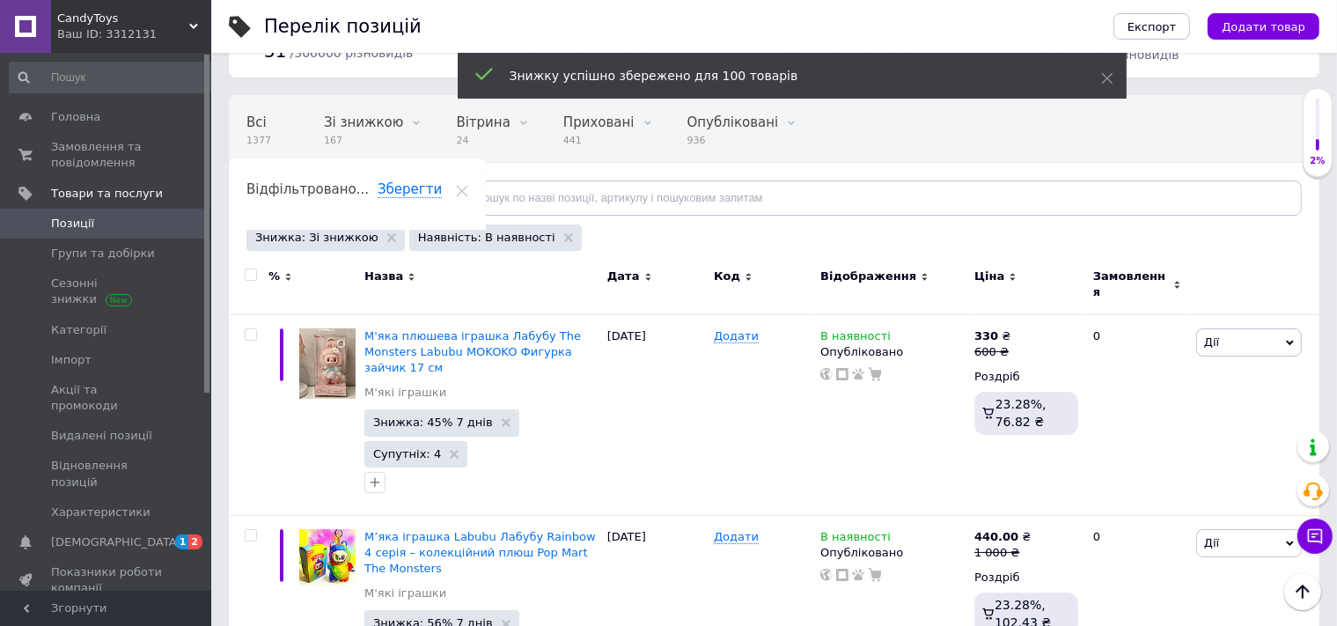
checkbox input "false"
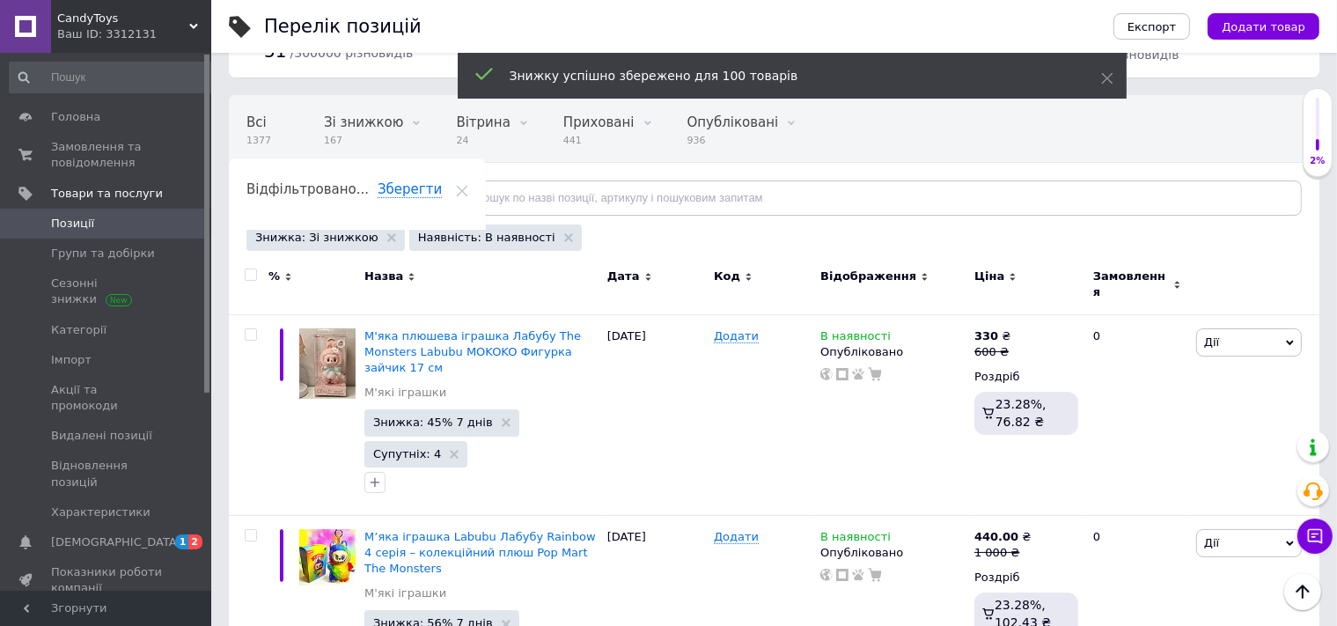
checkbox input "false"
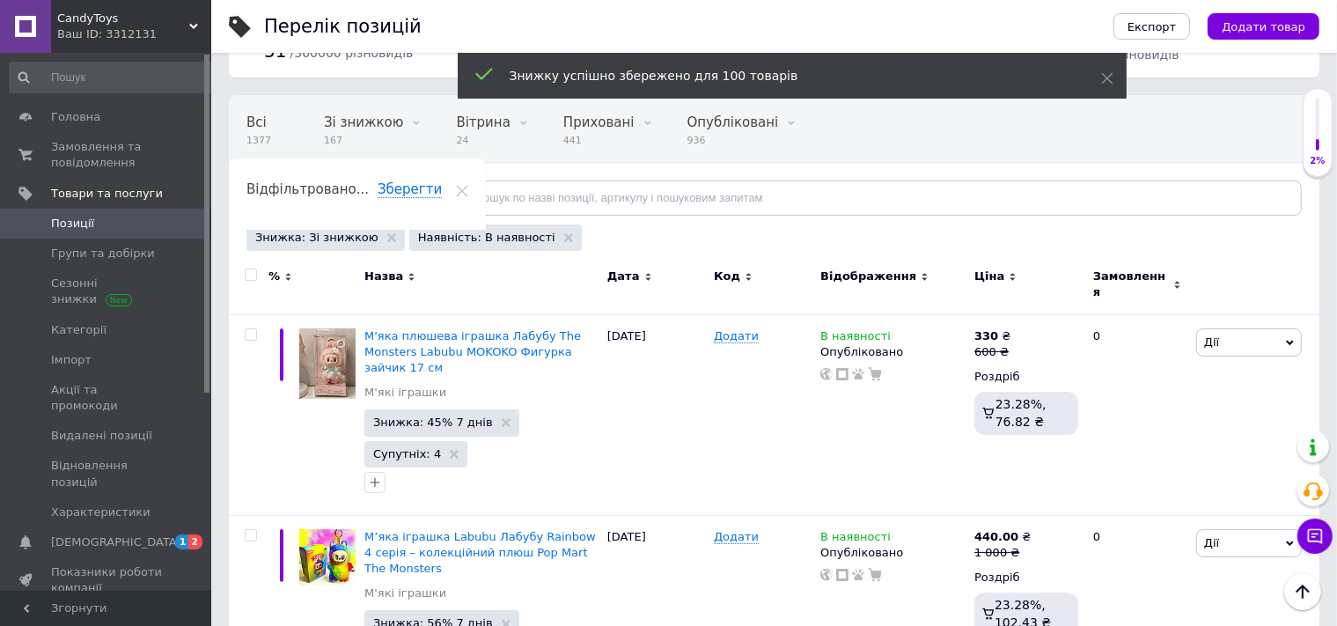
checkbox input "false"
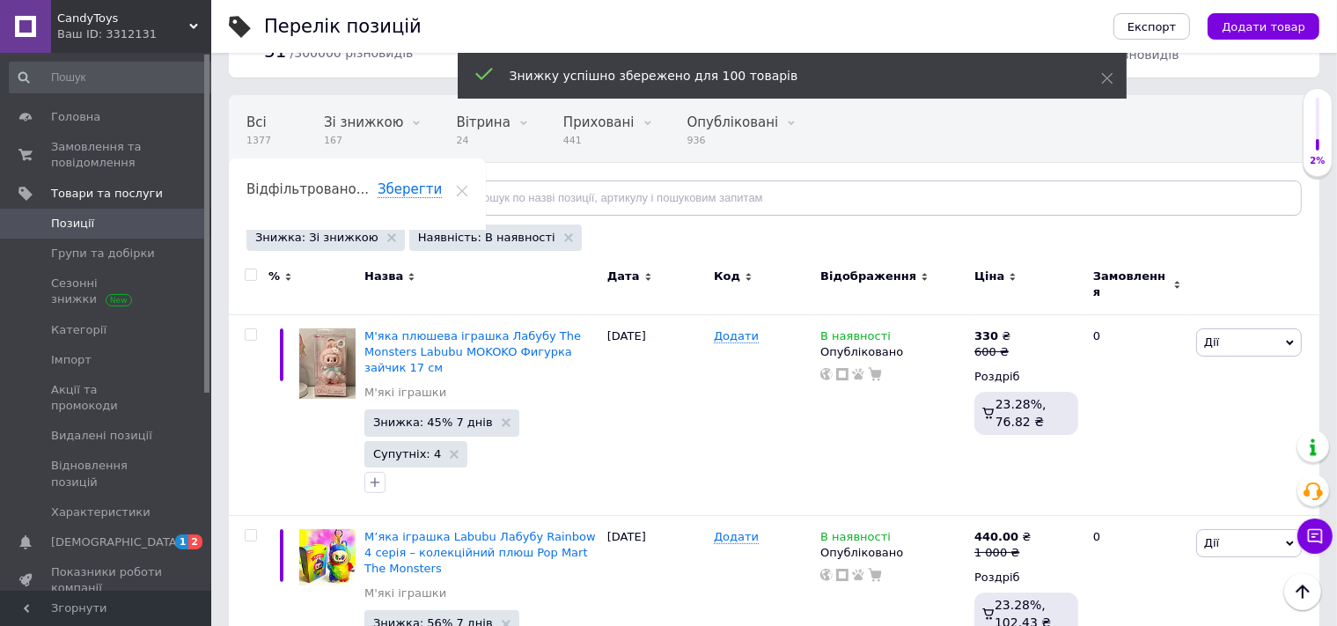
checkbox input "false"
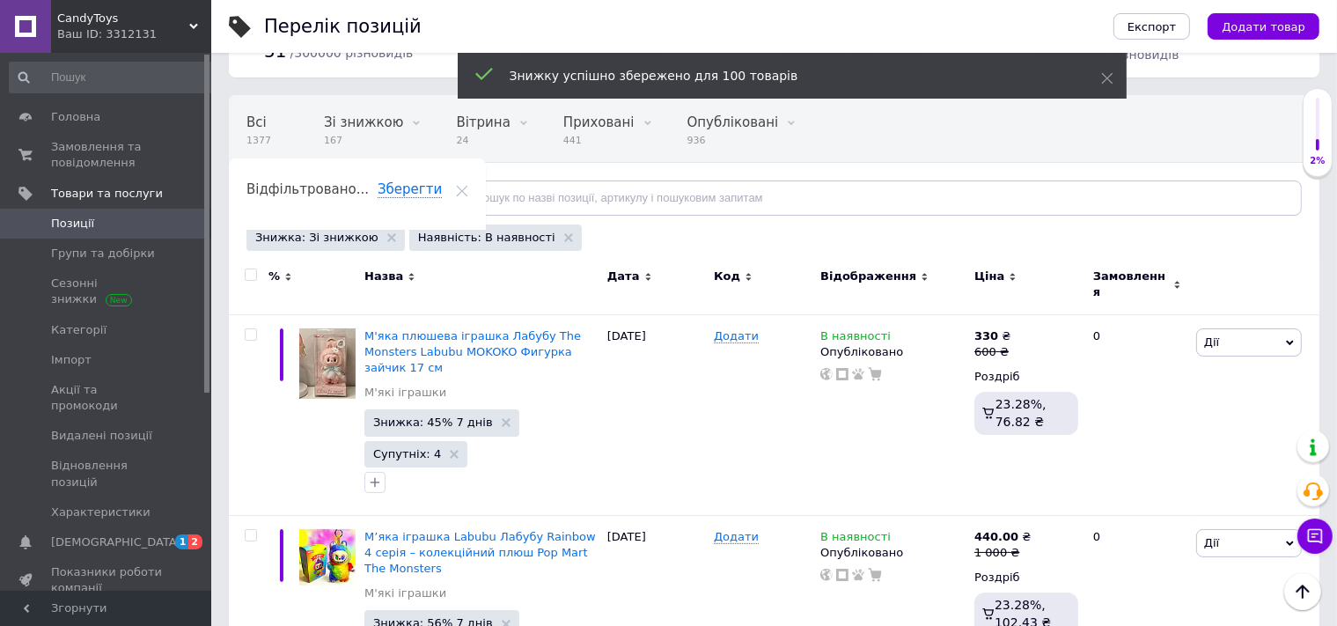
checkbox input "false"
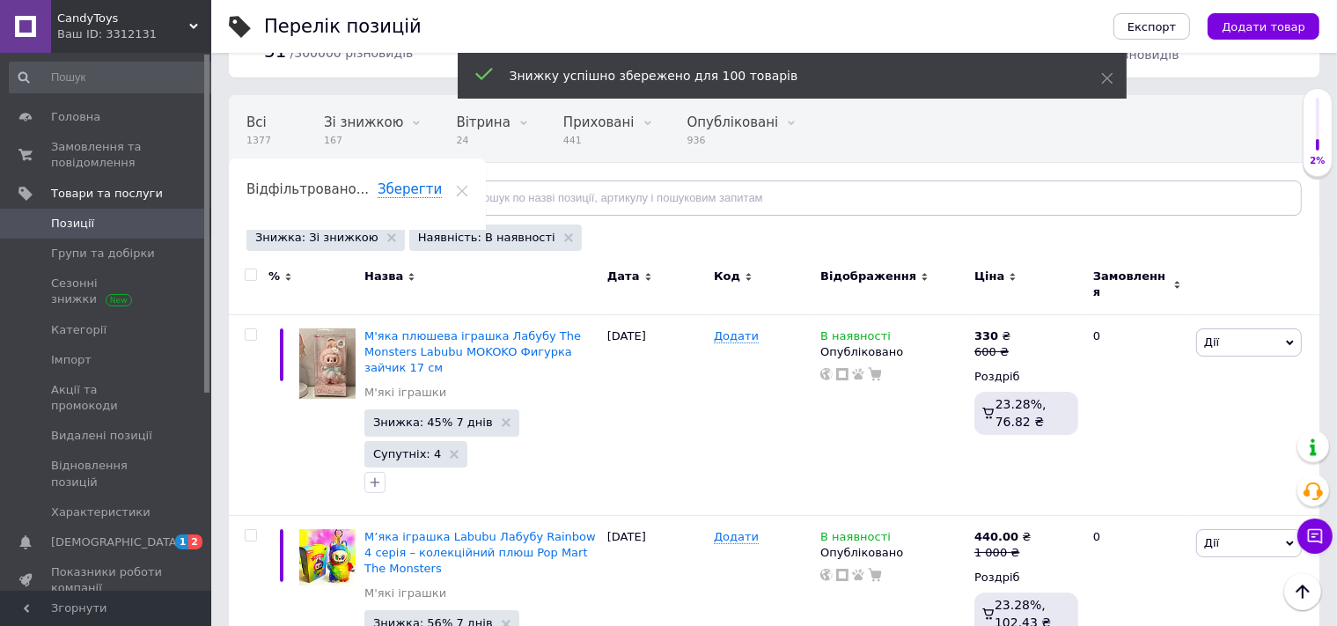
checkbox input "false"
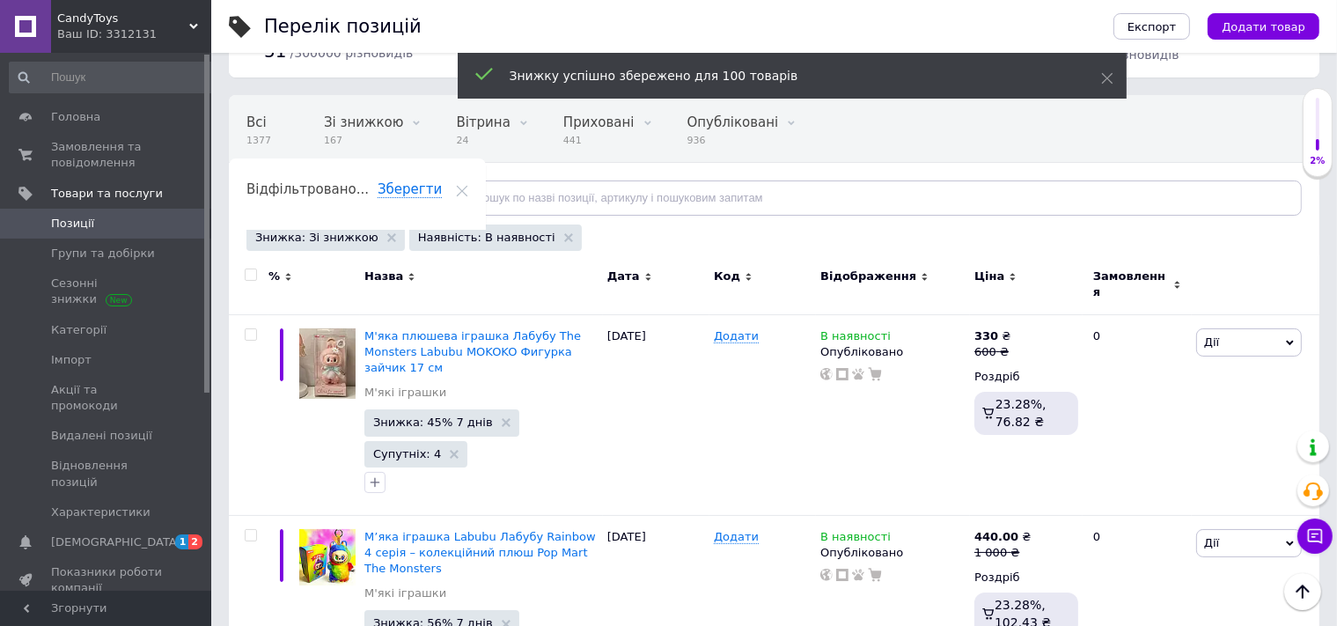
checkbox input "false"
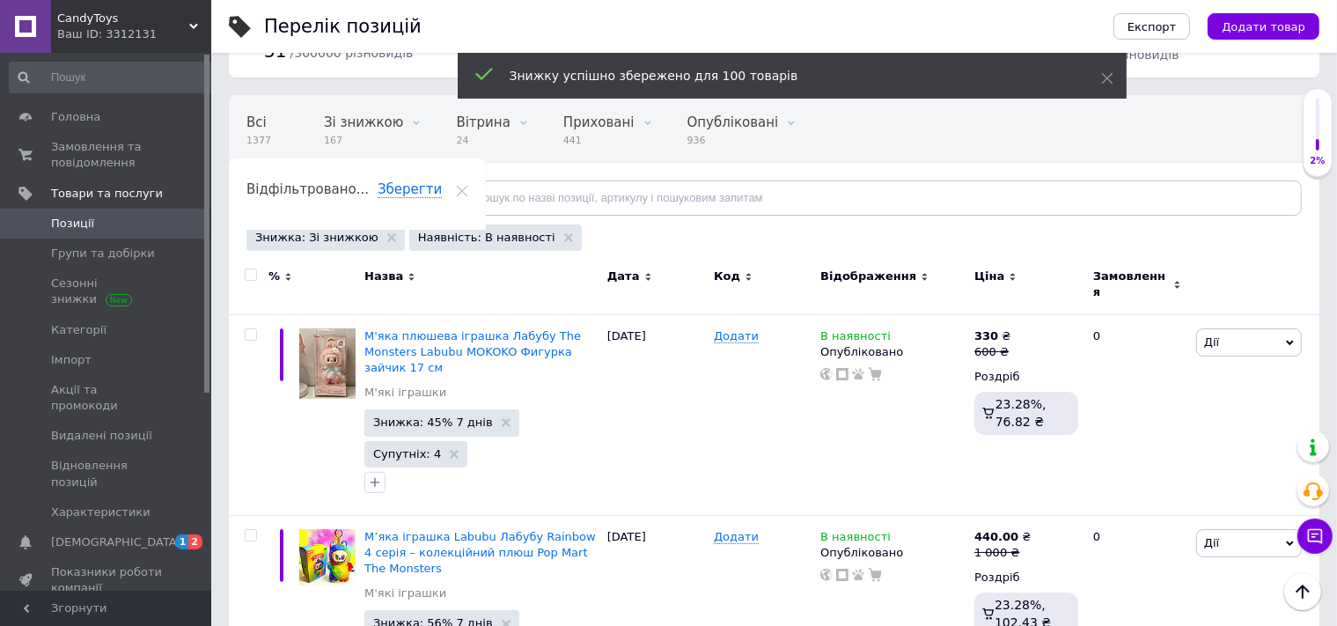
checkbox input "false"
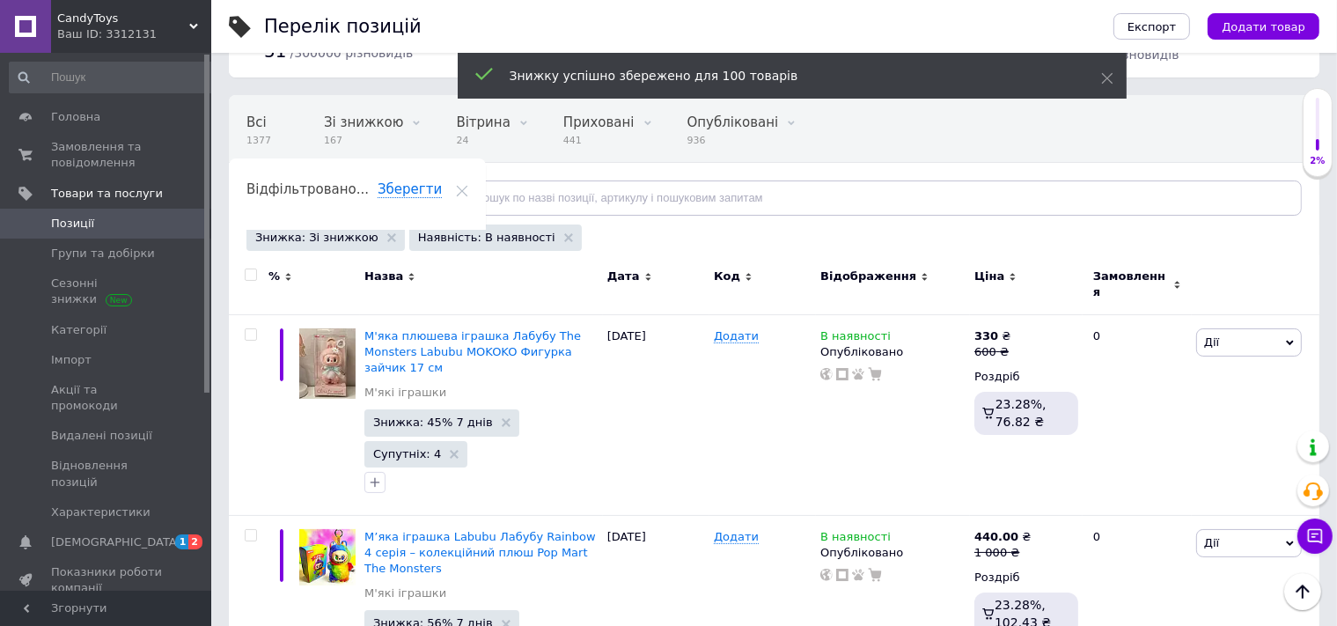
checkbox input "false"
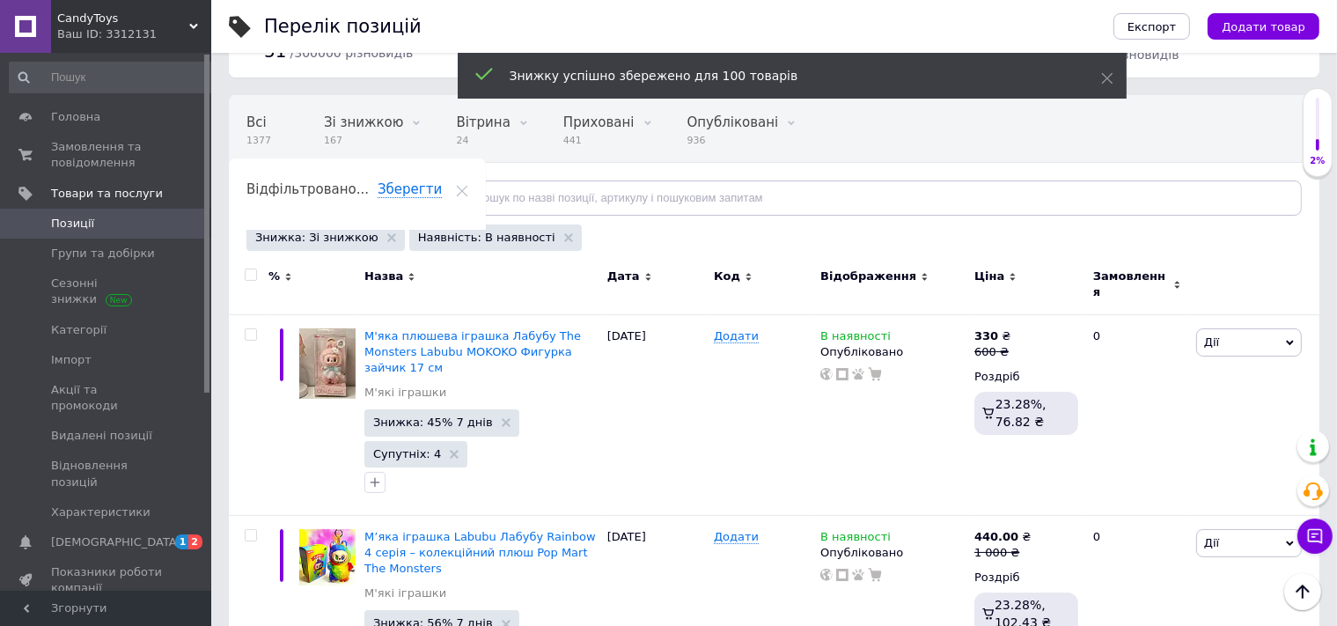
checkbox input "false"
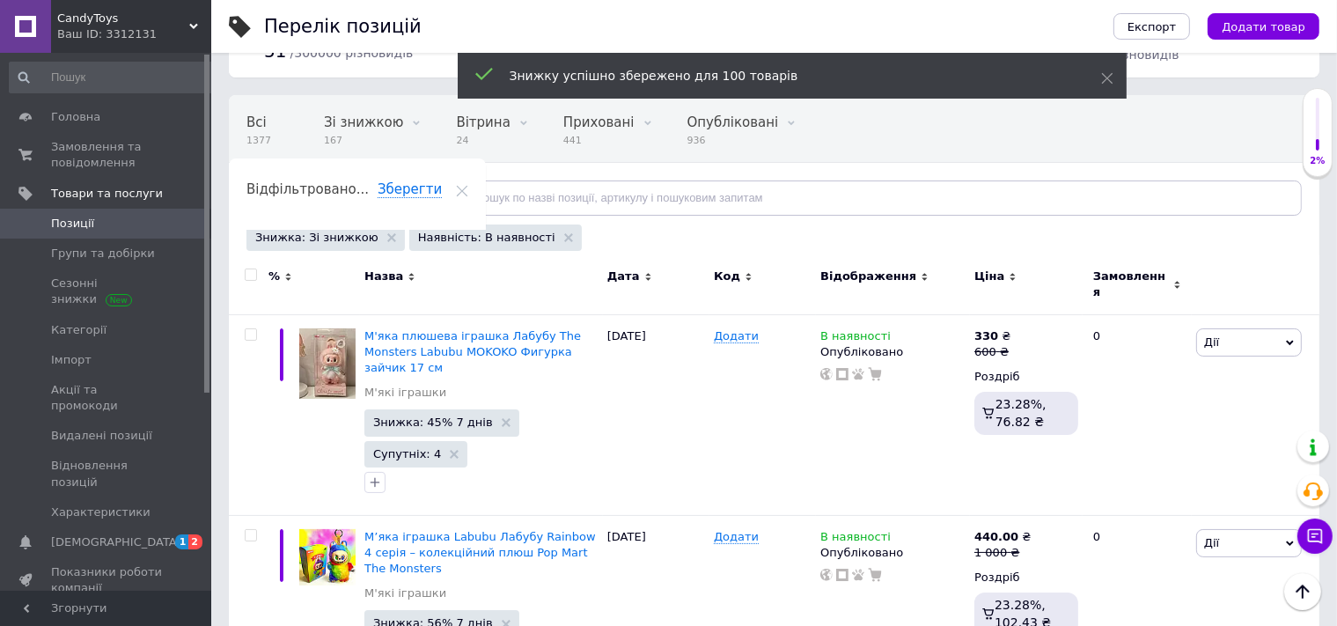
checkbox input "false"
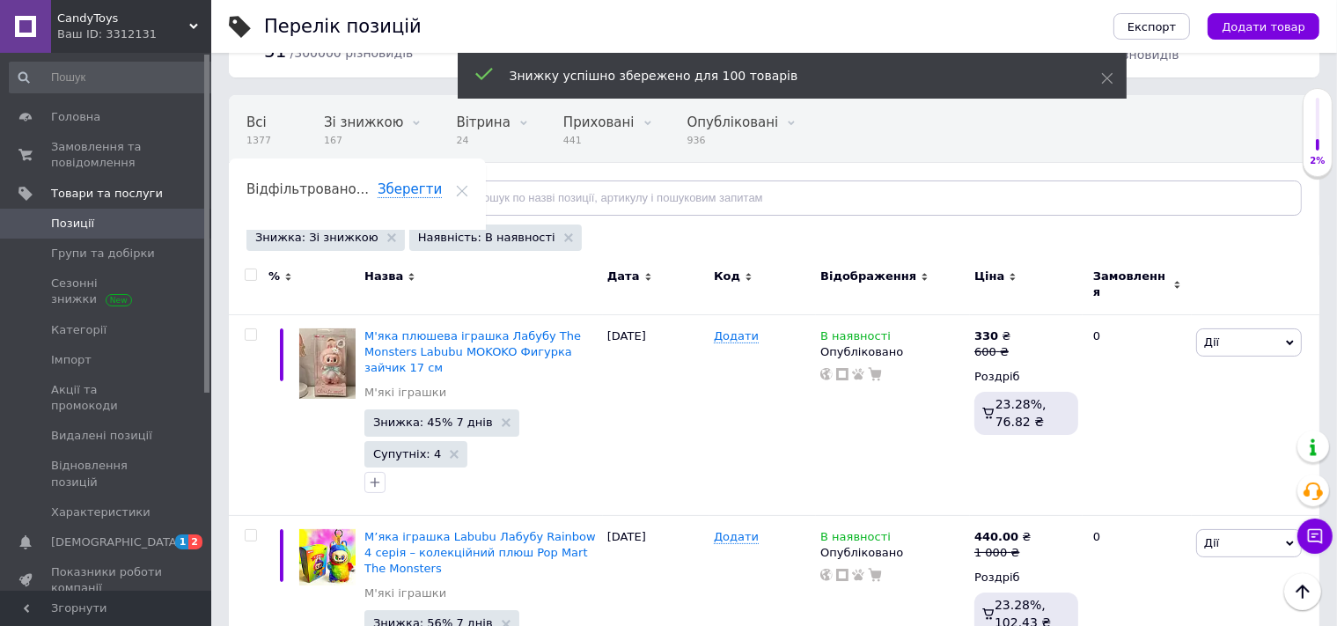
checkbox input "false"
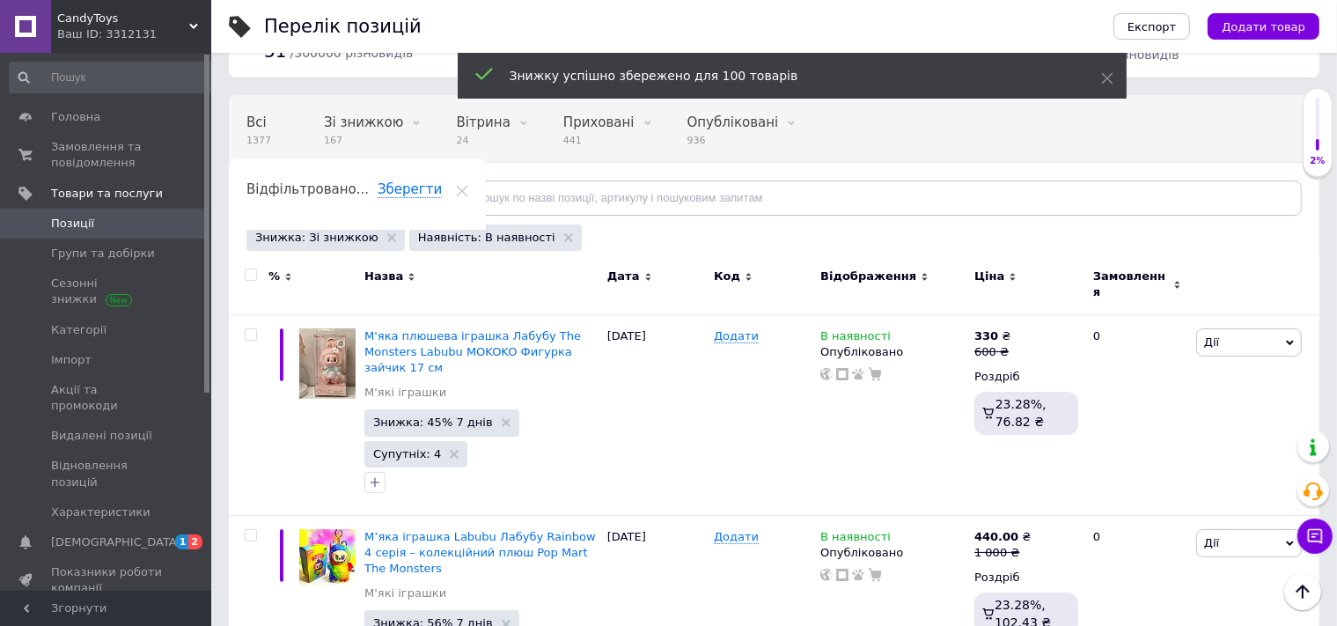
checkbox input "false"
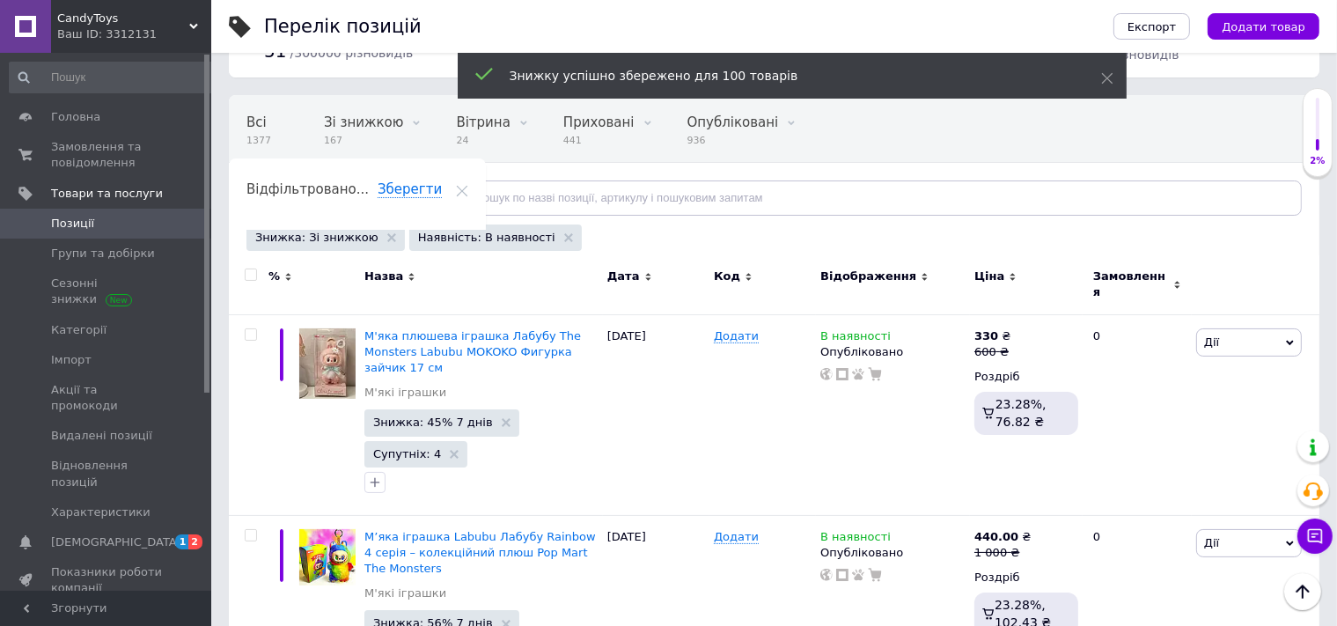
checkbox input "false"
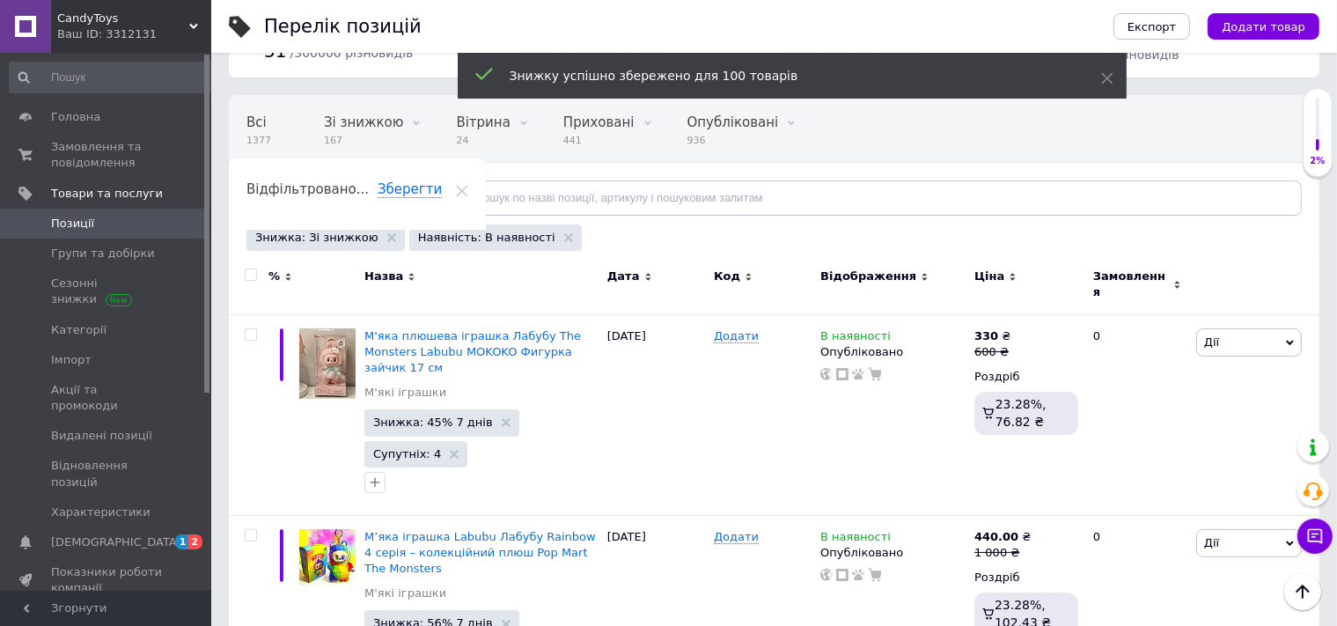
checkbox input "false"
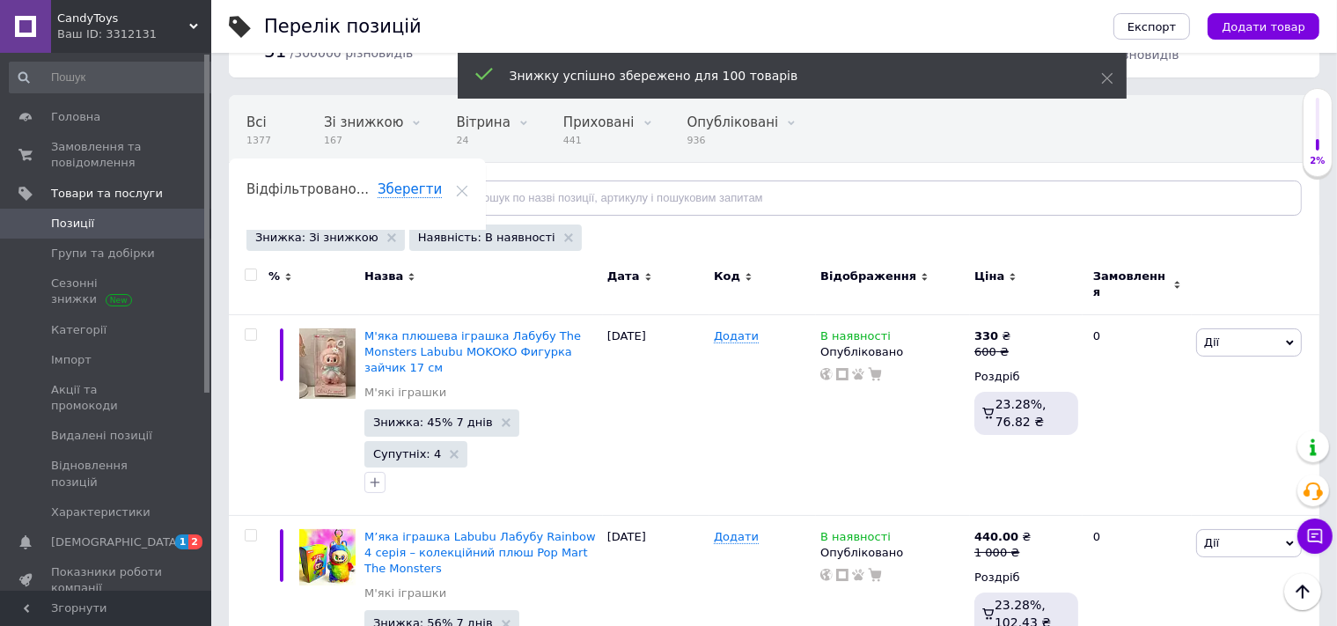
checkbox input "false"
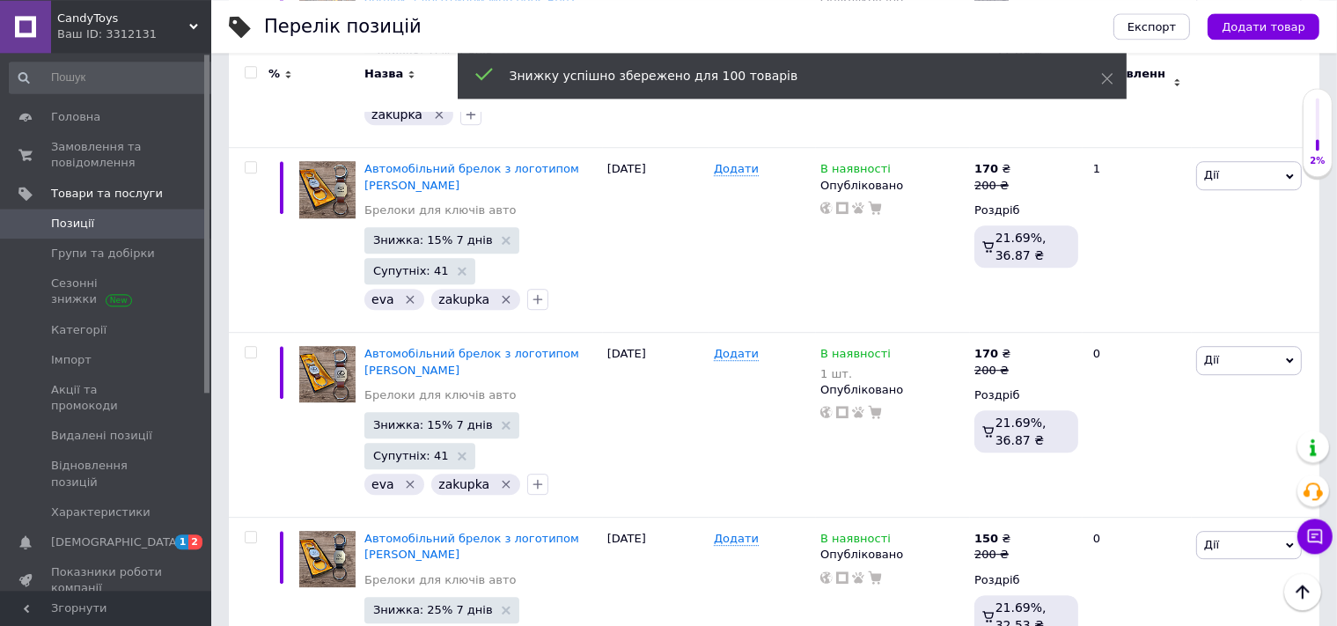
scroll to position [19185, 0]
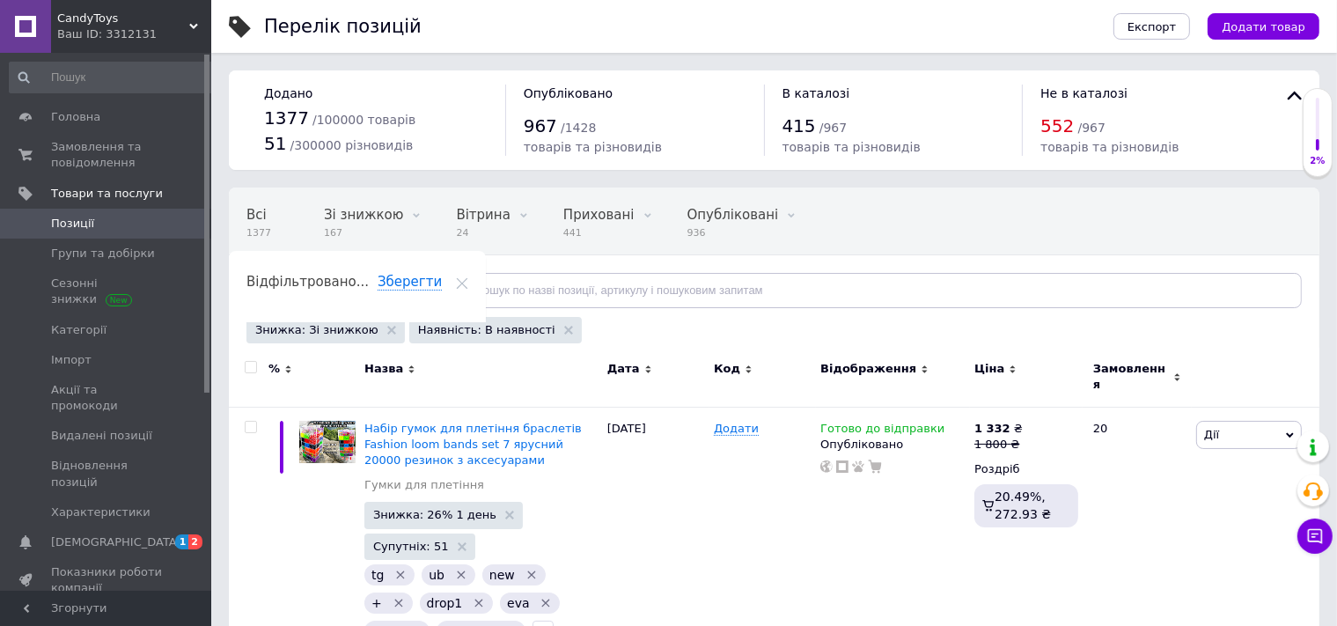
click at [252, 368] on input "checkbox" at bounding box center [250, 367] width 11 height 11
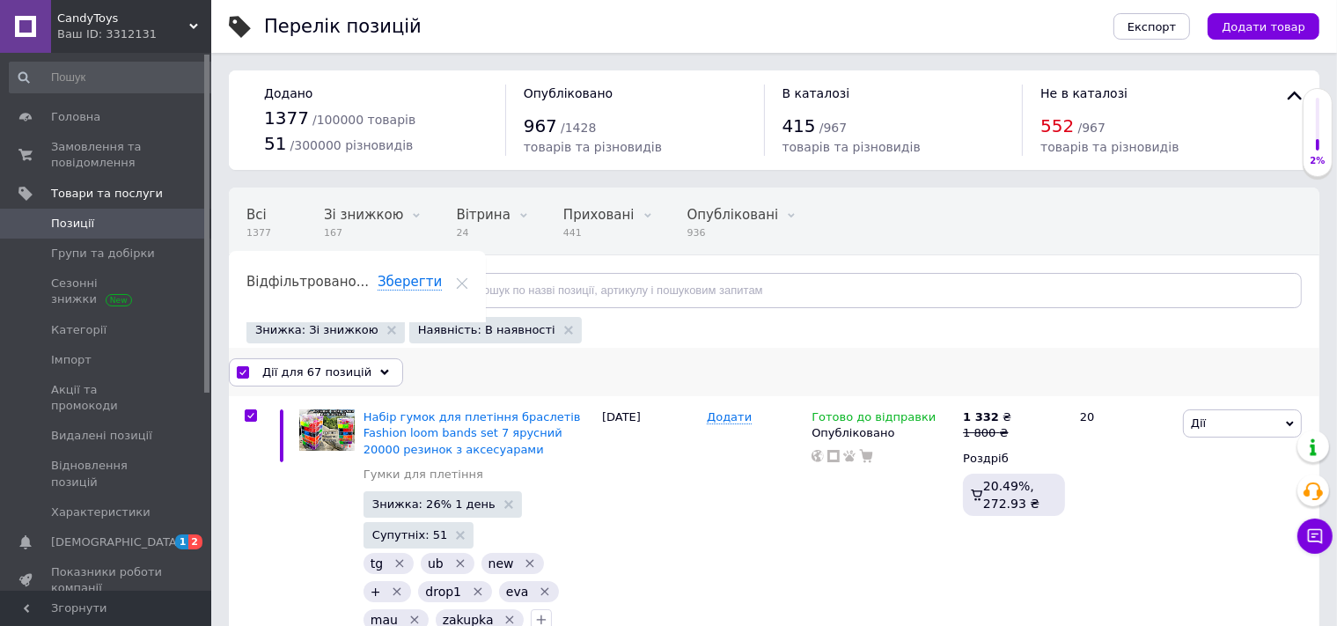
click at [306, 372] on span "Дії для 67 позицій" at bounding box center [316, 373] width 109 height 16
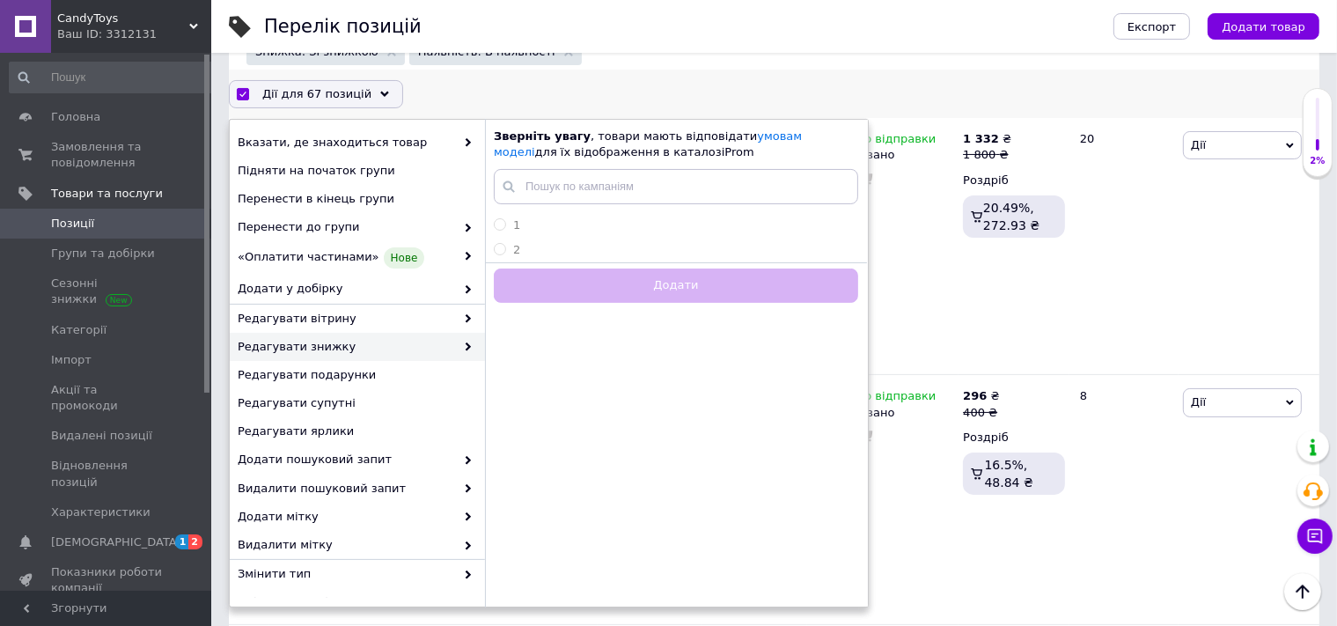
click at [343, 352] on span "Редагувати знижку" at bounding box center [346, 347] width 217 height 16
click at [337, 348] on span "Редагувати знижку" at bounding box center [346, 347] width 217 height 16
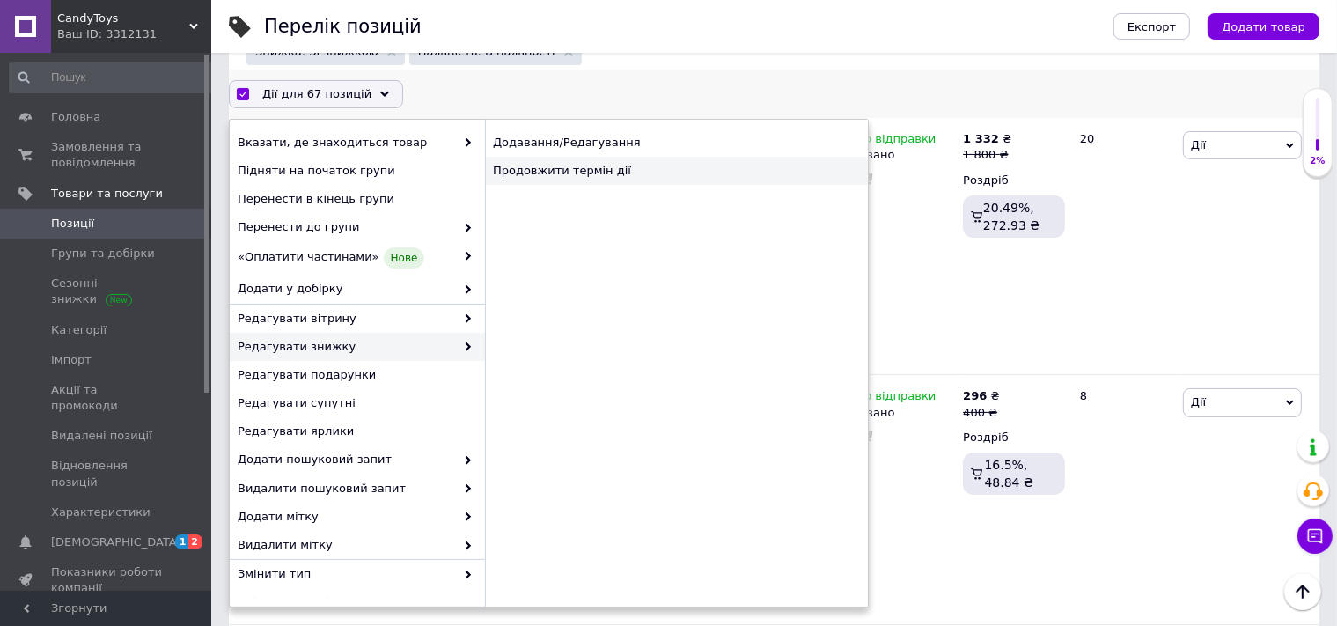
click at [581, 177] on div "Продовжити термін дії" at bounding box center [676, 171] width 383 height 28
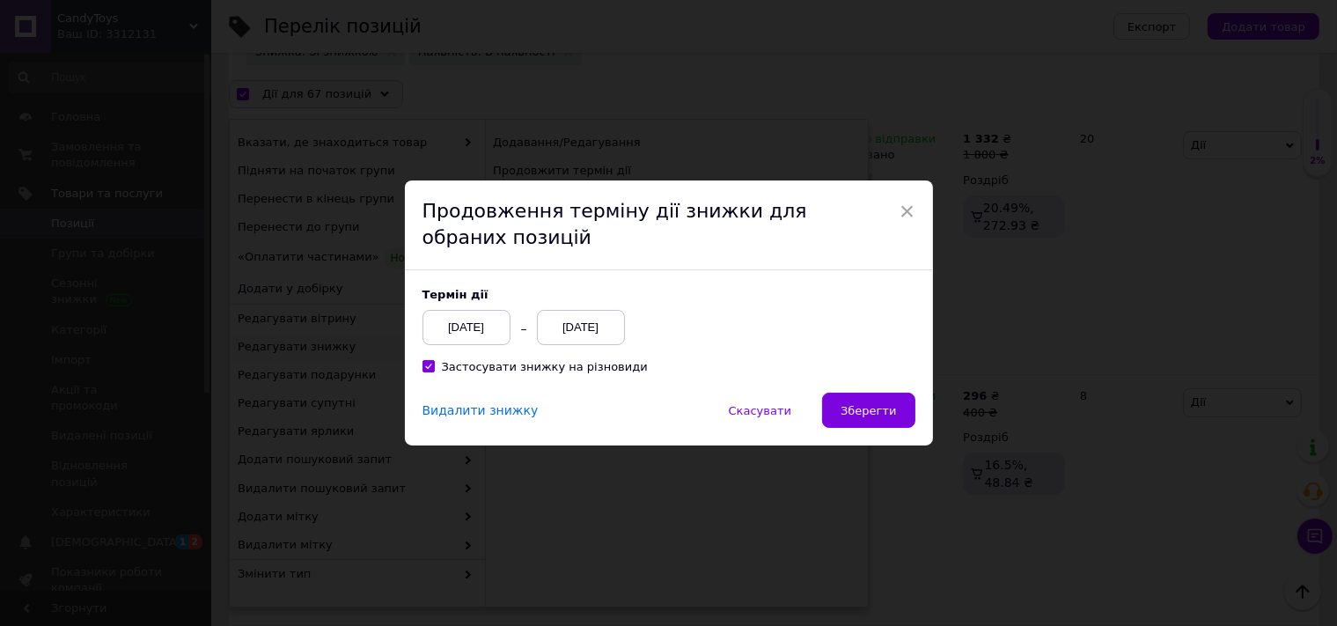
scroll to position [207, 0]
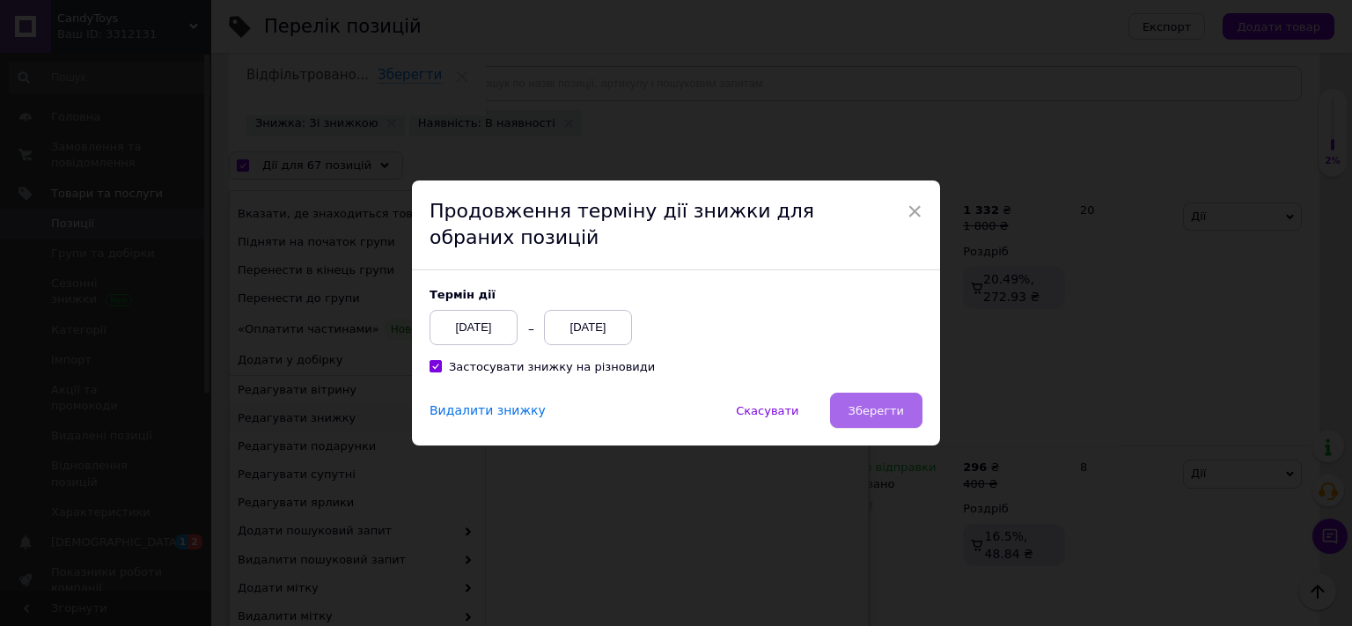
click at [876, 417] on span "Зберегти" at bounding box center [876, 410] width 55 height 13
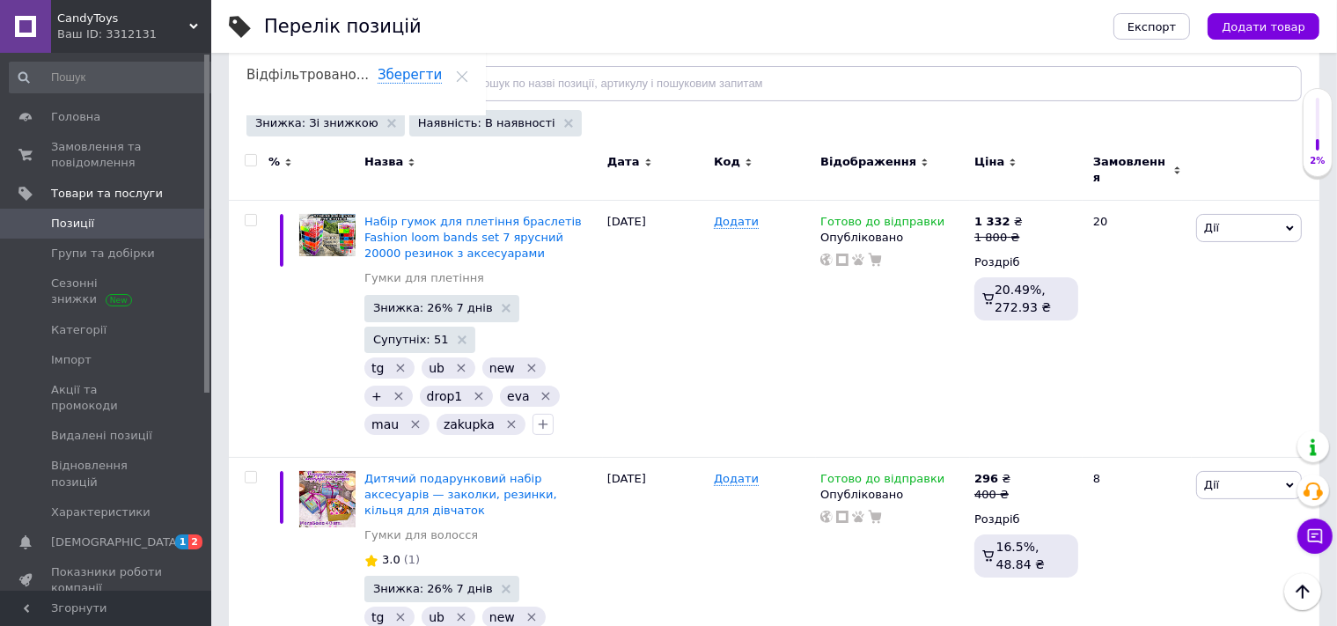
click at [118, 231] on span "Позиції" at bounding box center [107, 224] width 112 height 16
click at [379, 129] on div "Знижка: Зі знижкою" at bounding box center [326, 123] width 158 height 26
click at [375, 128] on div "Знижка: Зі знижкою" at bounding box center [326, 123] width 158 height 26
click at [387, 125] on icon at bounding box center [391, 123] width 9 height 9
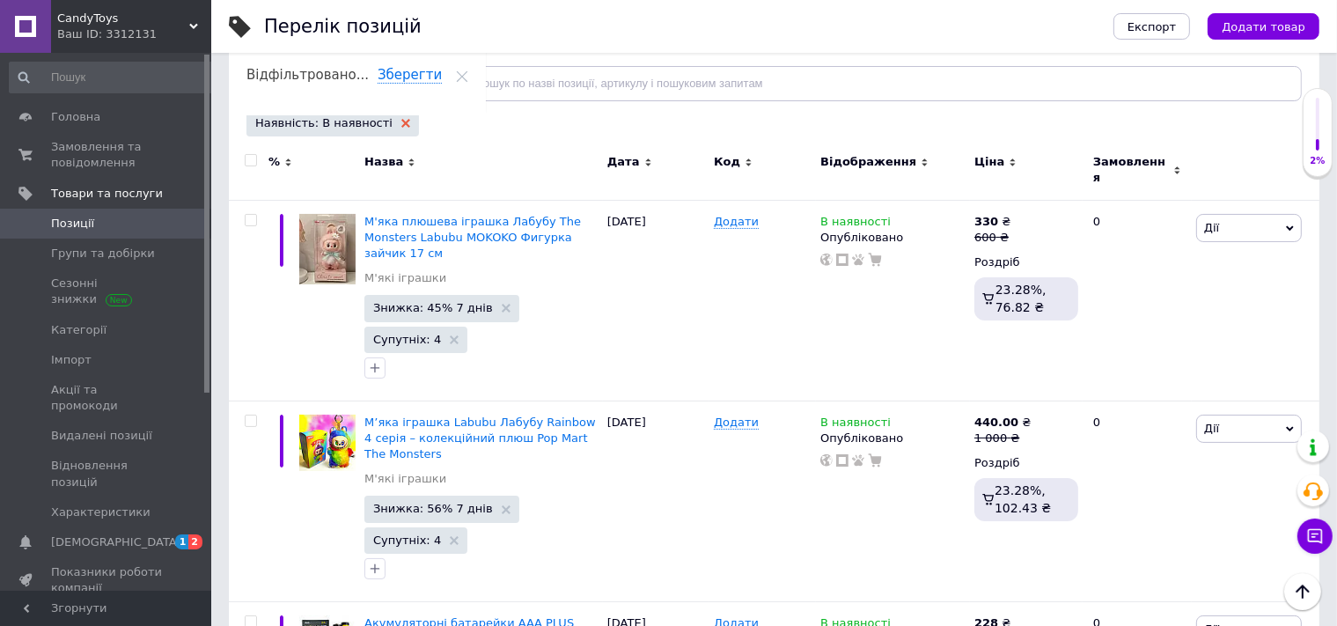
click at [401, 123] on use at bounding box center [405, 123] width 9 height 9
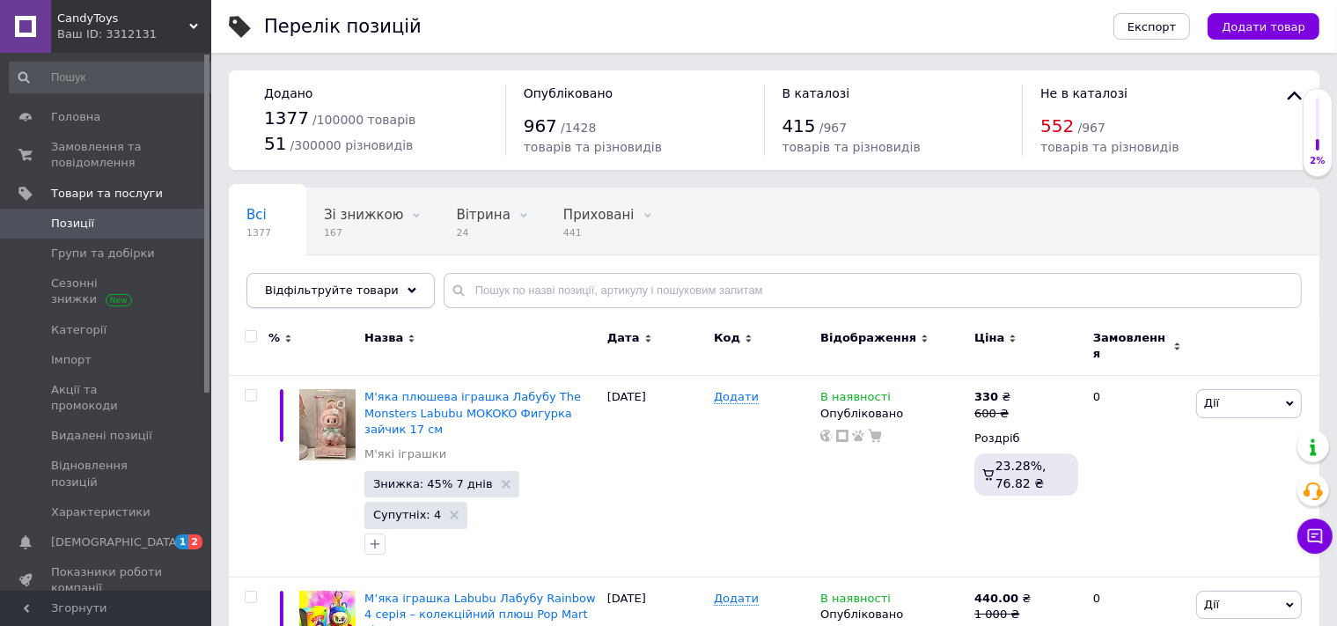
drag, startPoint x: 360, startPoint y: 284, endPoint x: 313, endPoint y: 305, distance: 51.2
click at [359, 284] on span "Відфільтруйте товари" at bounding box center [332, 290] width 134 height 13
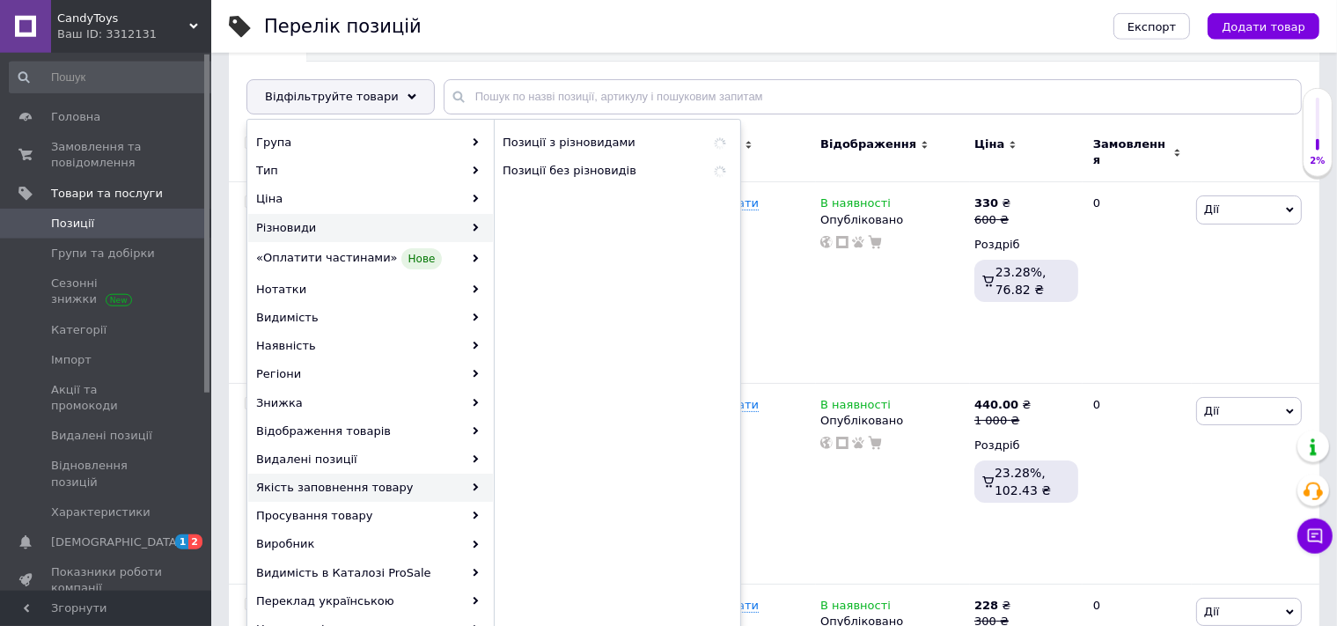
scroll to position [278, 0]
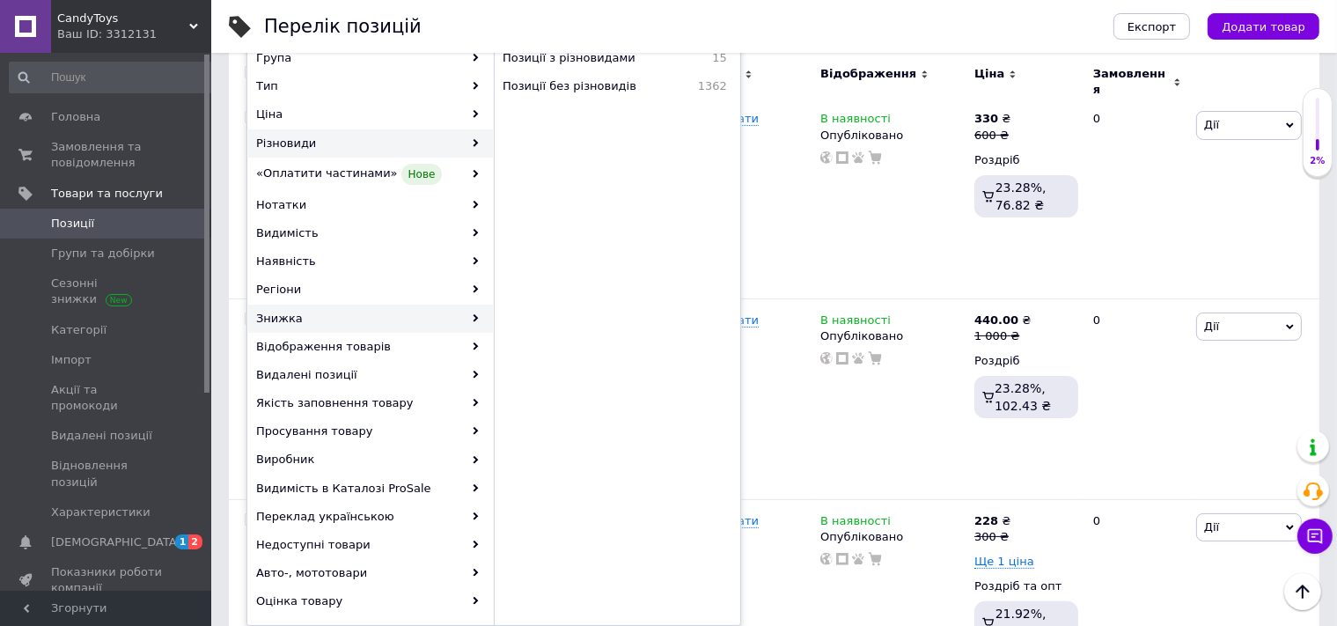
click at [312, 317] on div "Знижка" at bounding box center [370, 319] width 245 height 28
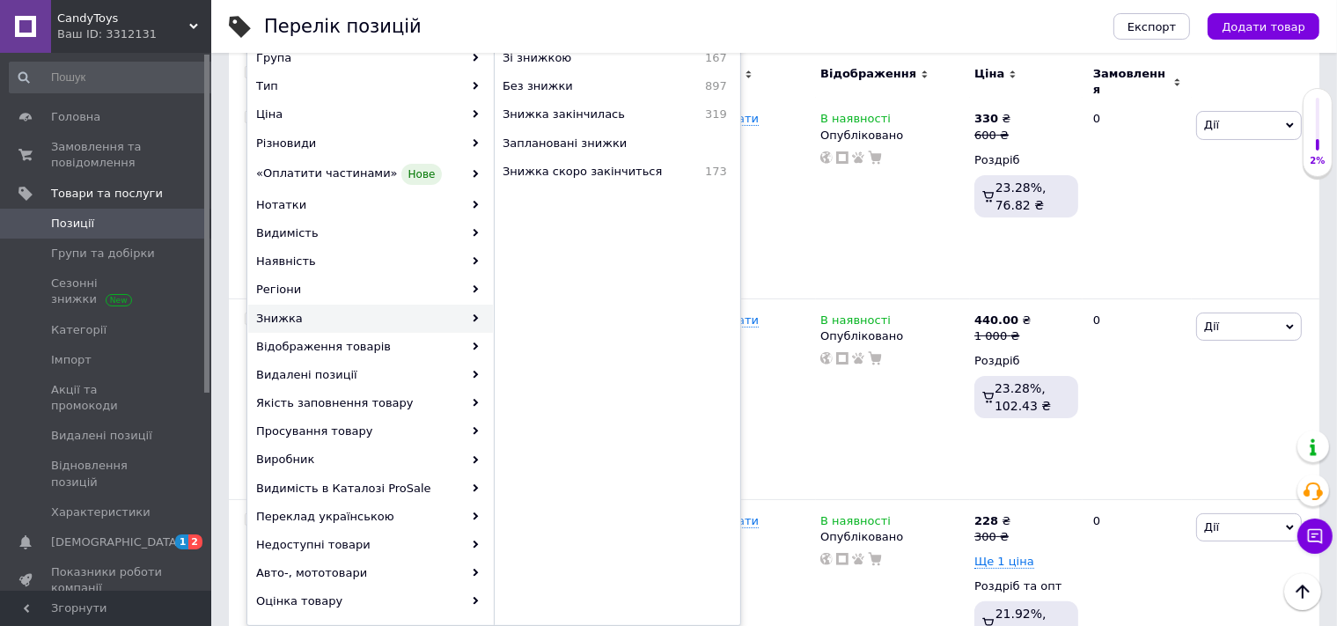
click at [324, 316] on div "Знижка" at bounding box center [370, 319] width 245 height 28
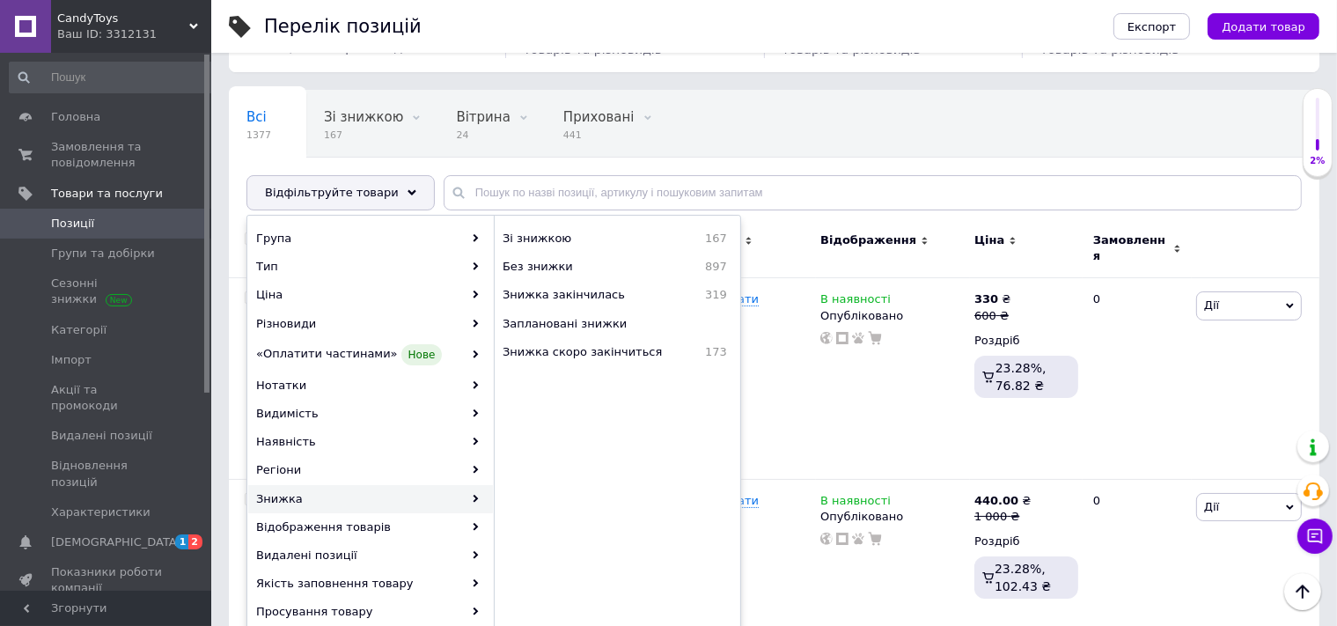
scroll to position [0, 0]
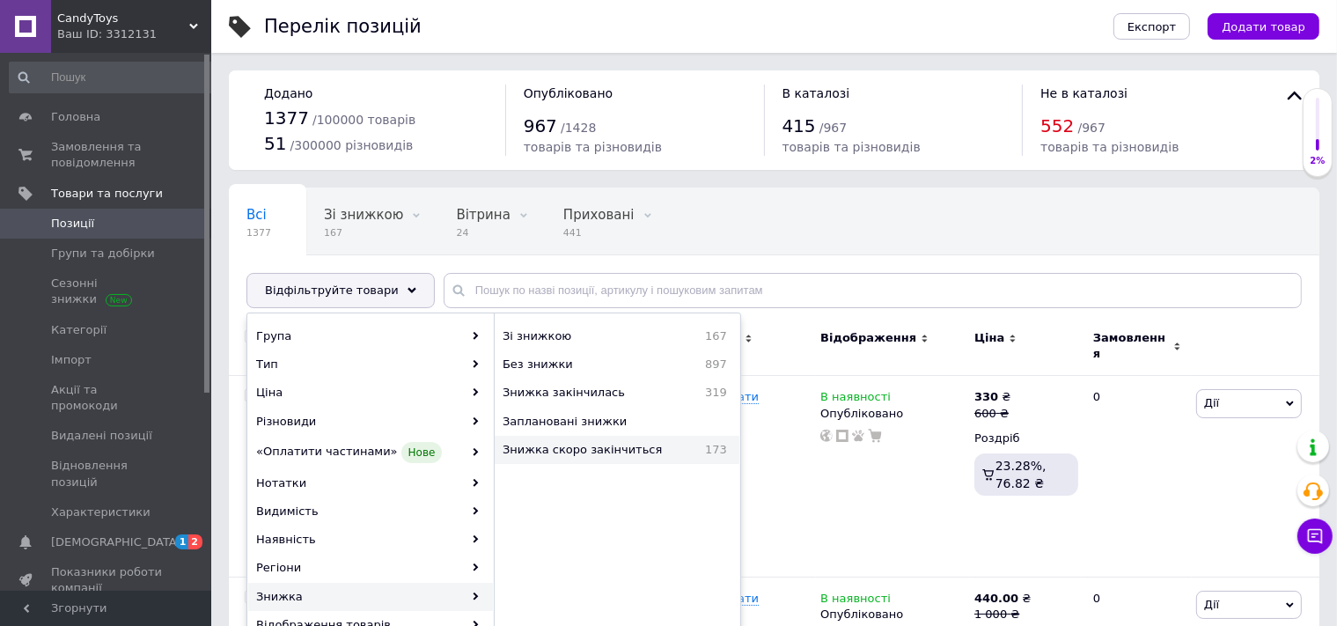
click at [597, 449] on span "Знижка скоро закінчиться" at bounding box center [597, 450] width 188 height 16
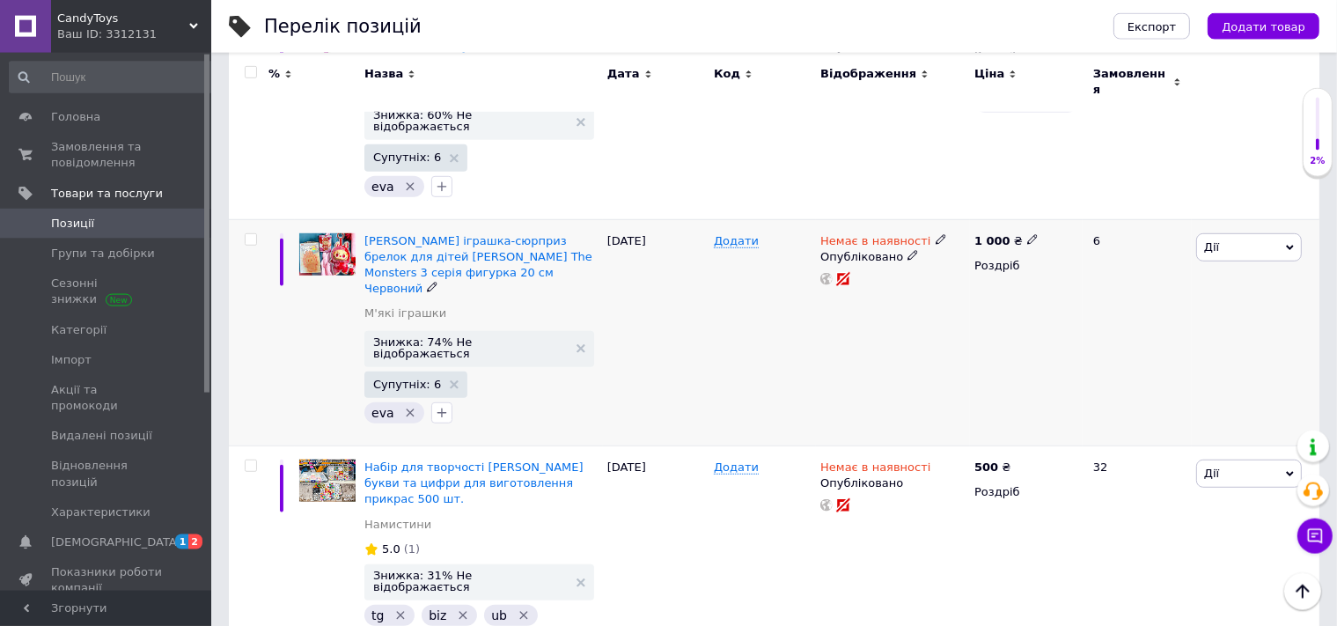
scroll to position [1059, 0]
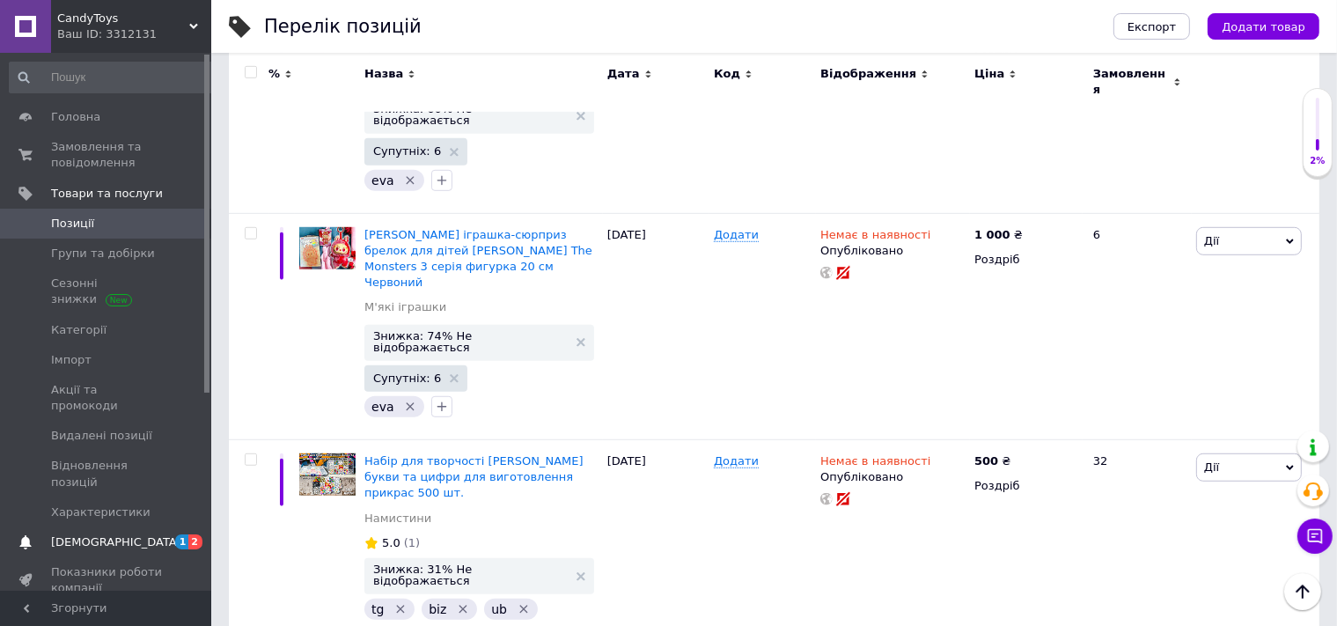
click at [126, 534] on span "[DEMOGRAPHIC_DATA]" at bounding box center [107, 542] width 112 height 16
